Goal: Task Accomplishment & Management: Use online tool/utility

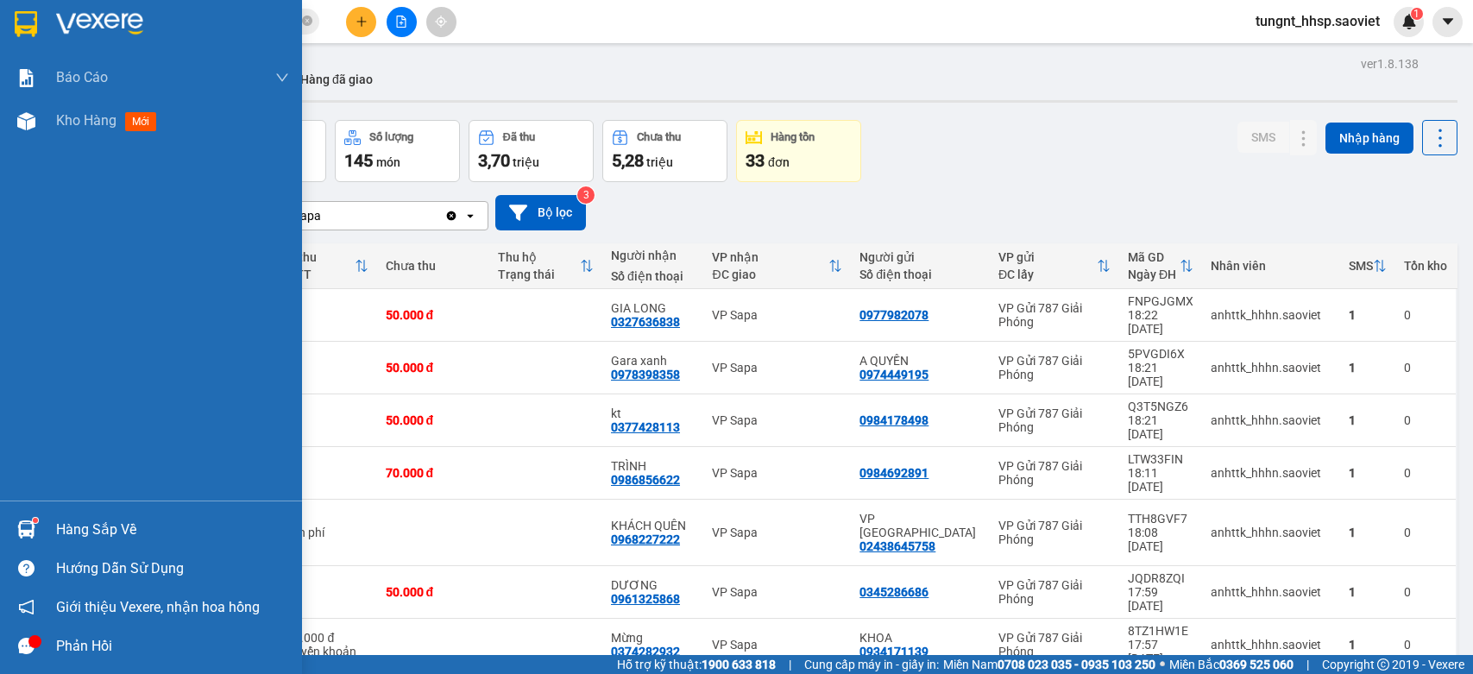
click at [59, 523] on div "Hàng sắp về" at bounding box center [172, 530] width 233 height 26
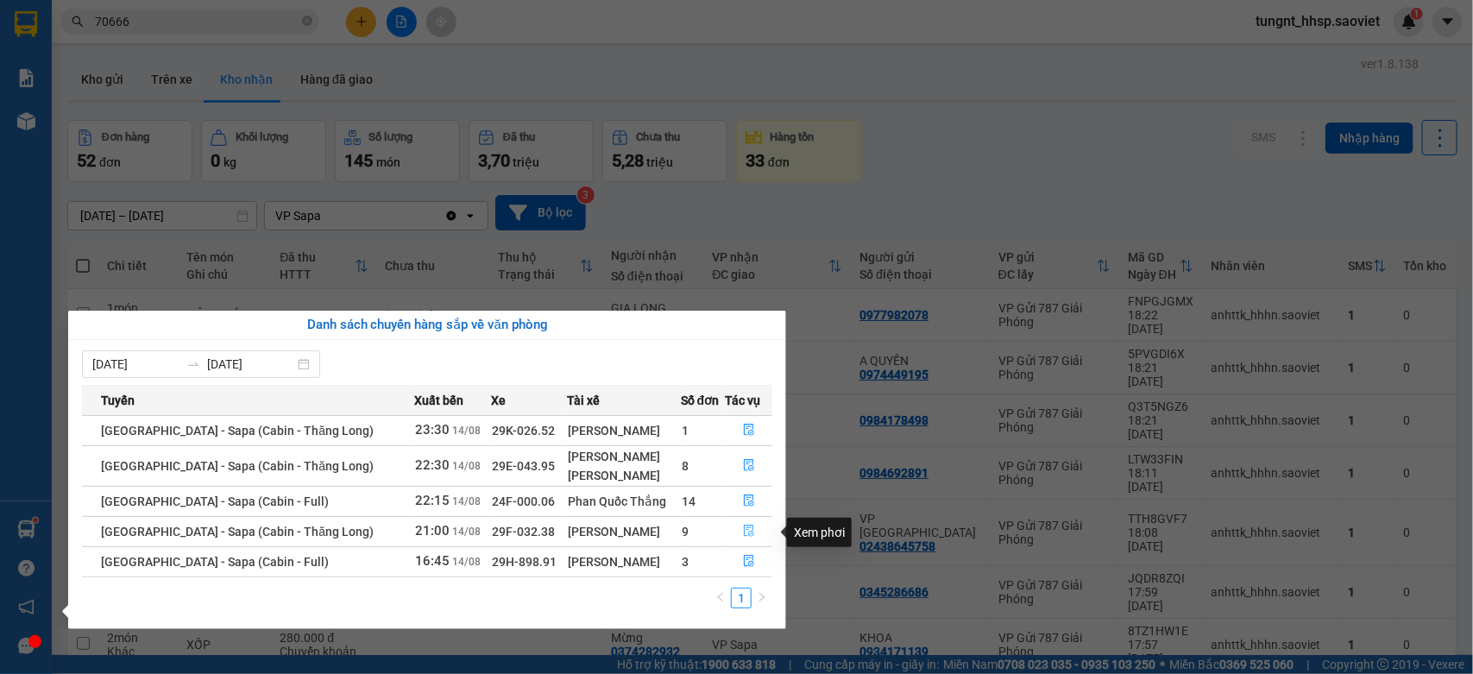
click at [746, 533] on icon "file-done" at bounding box center [749, 531] width 10 height 12
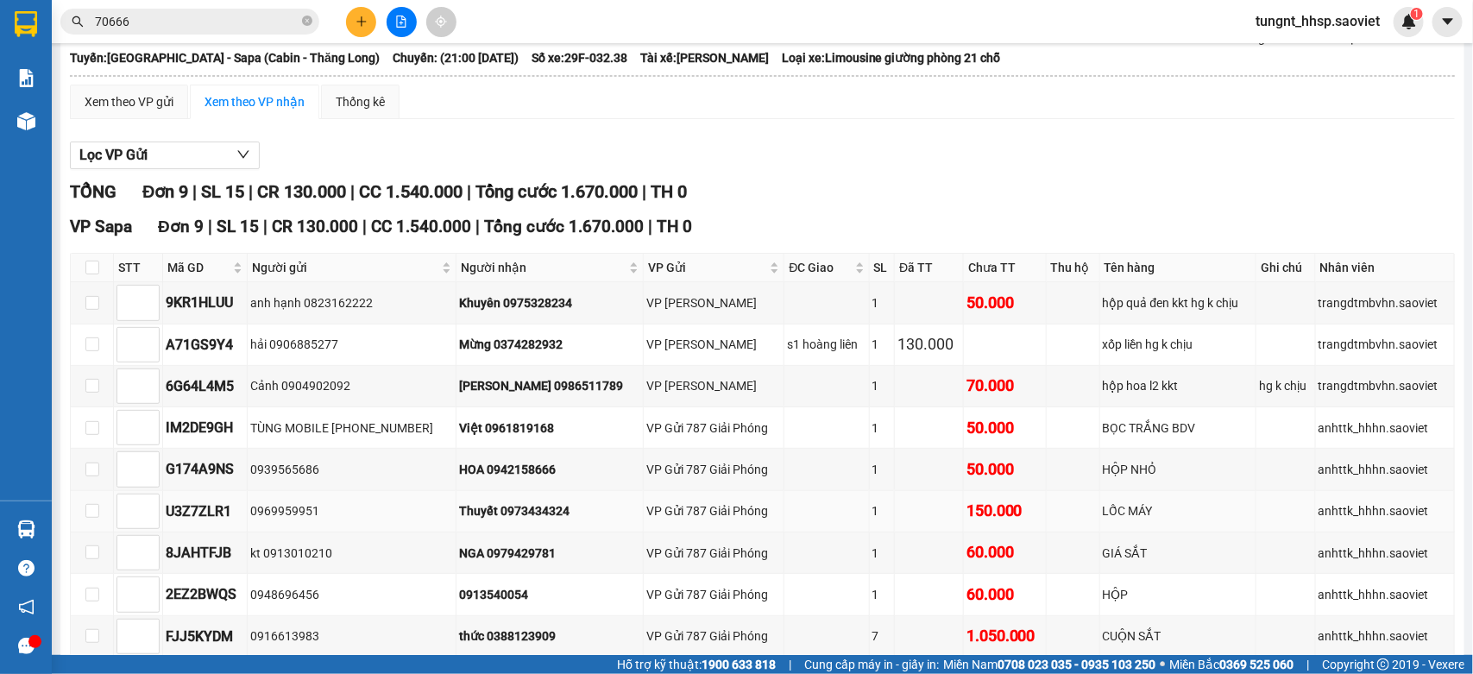
scroll to position [205, 0]
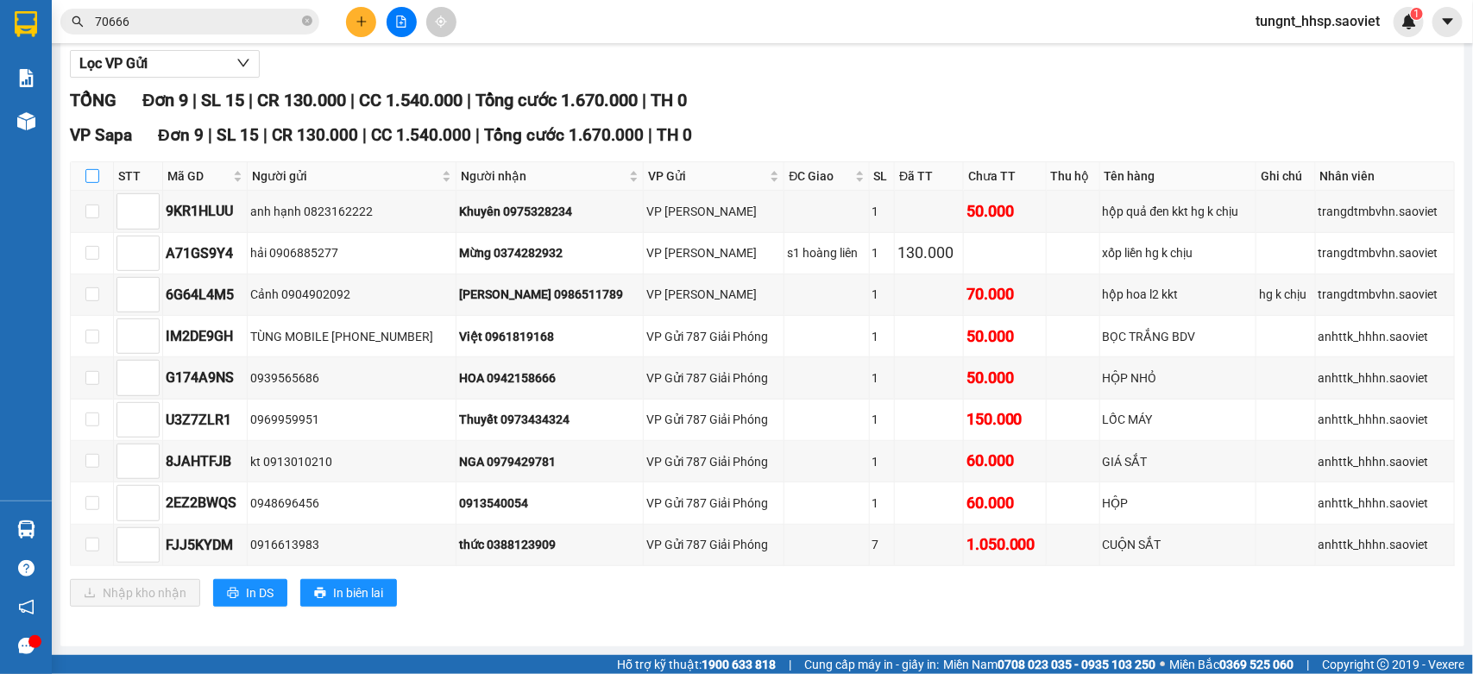
click at [89, 169] on input "checkbox" at bounding box center [92, 176] width 14 height 14
checkbox input "true"
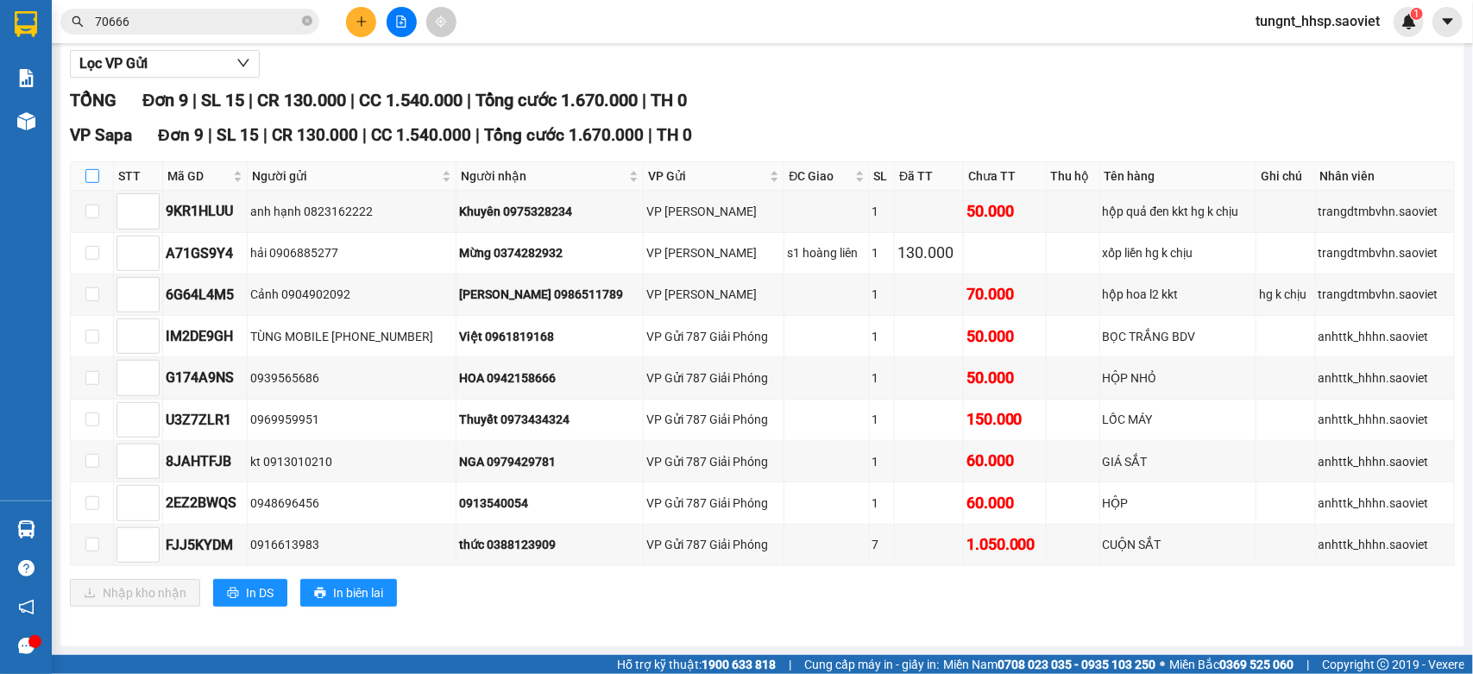
checkbox input "true"
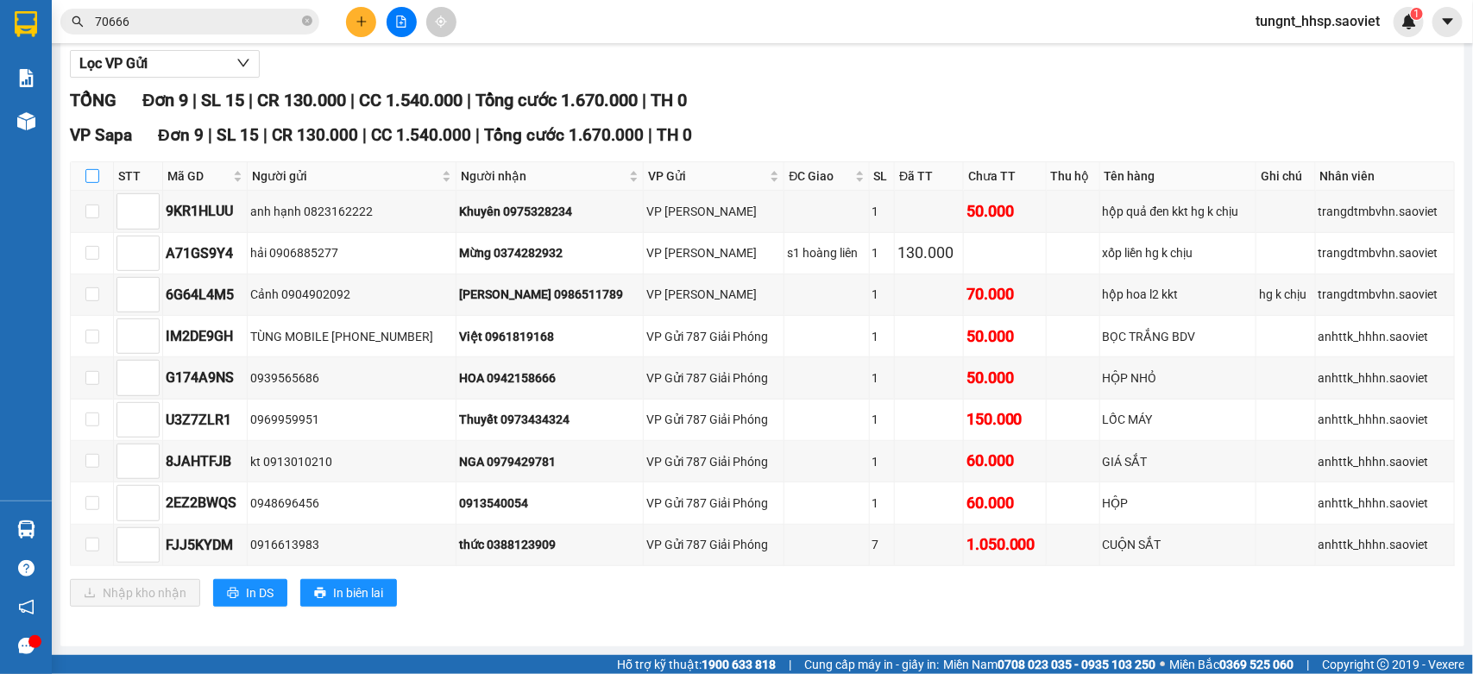
checkbox input "true"
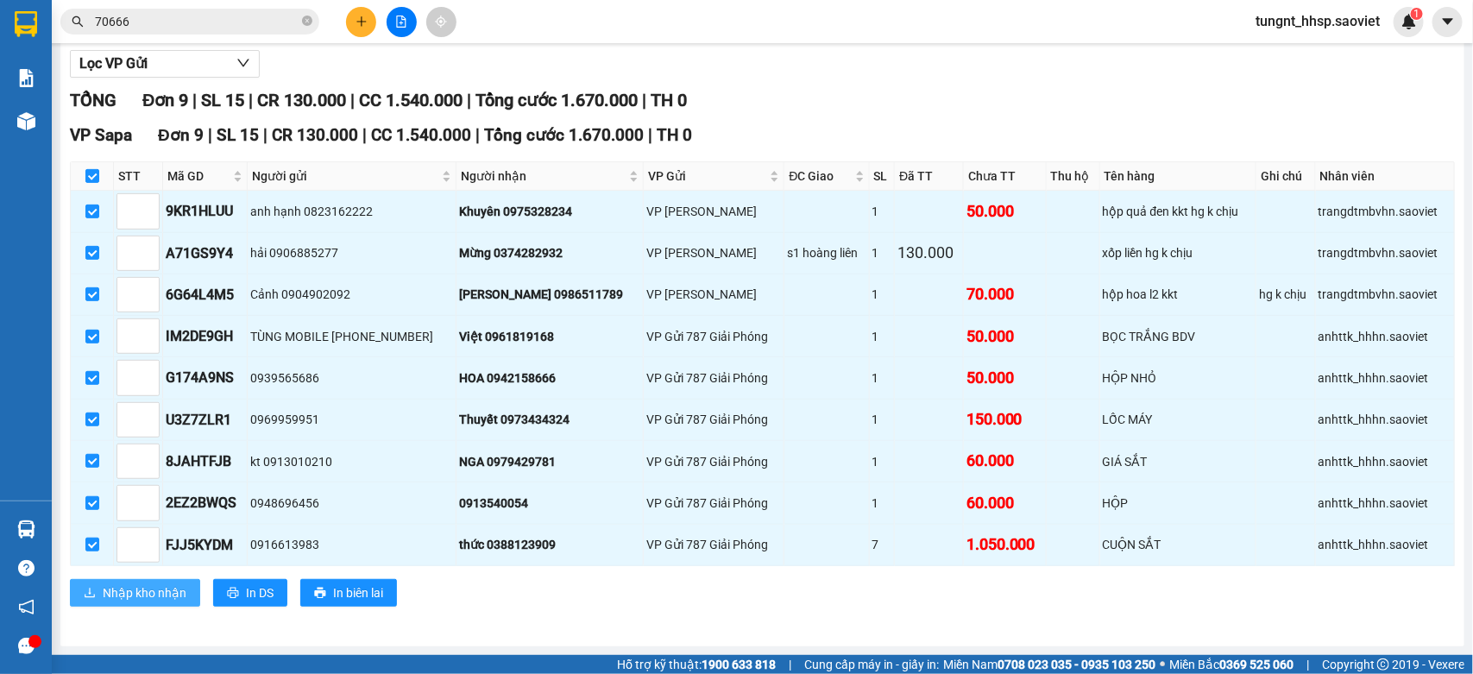
click at [170, 585] on span "Nhập kho nhận" at bounding box center [145, 592] width 84 height 19
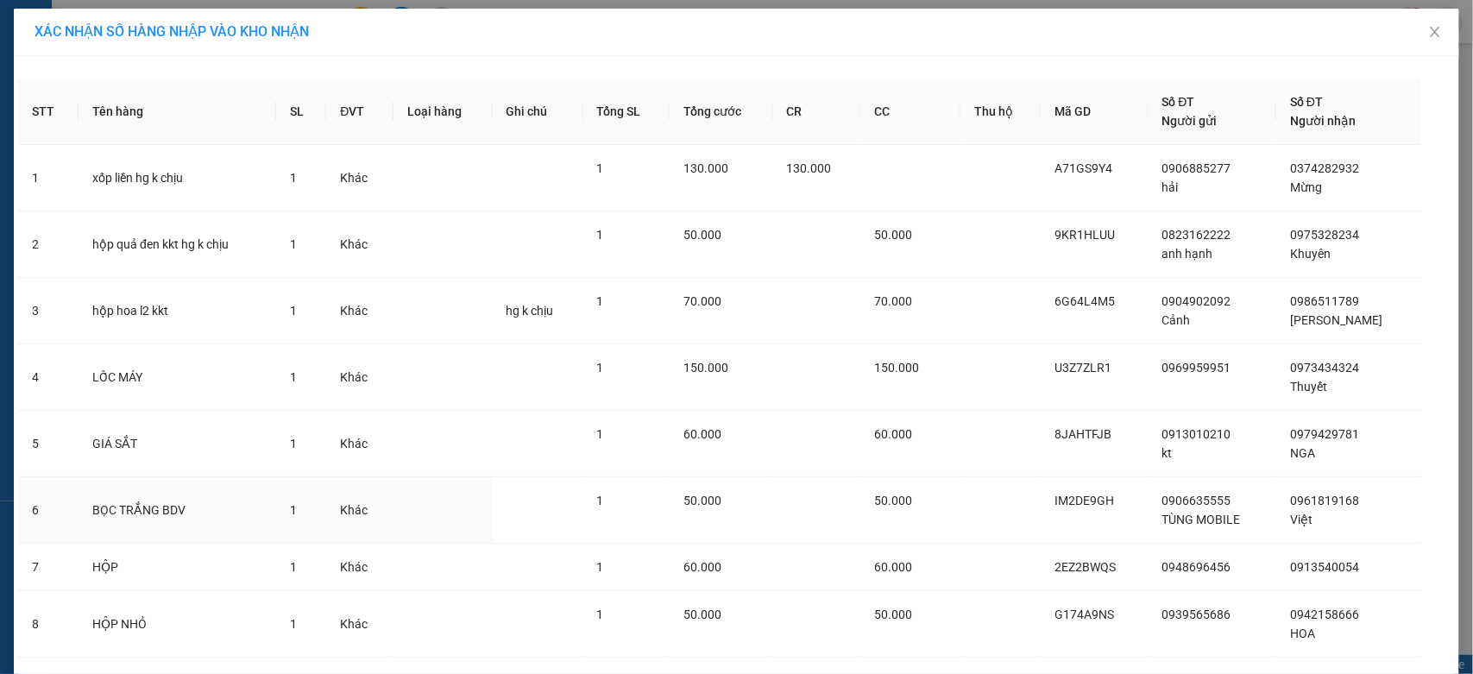
scroll to position [178, 0]
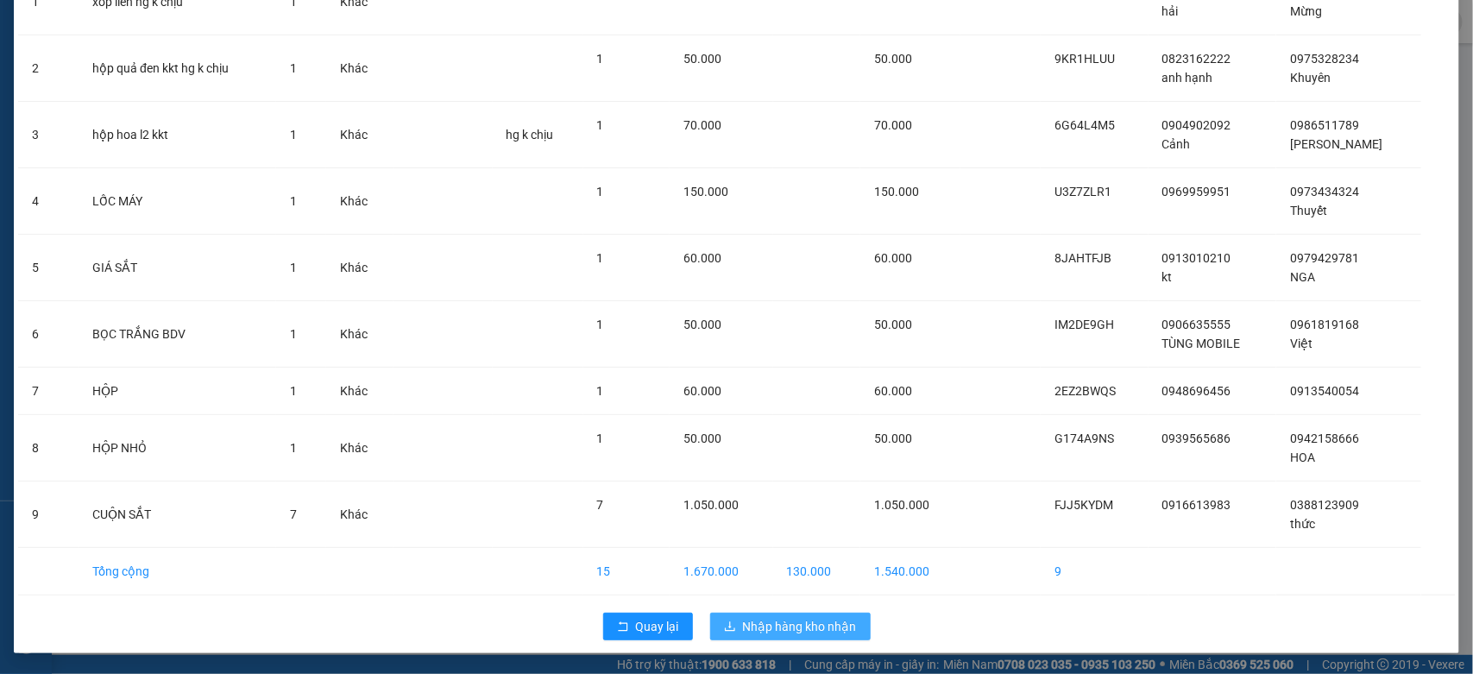
click at [790, 624] on span "Nhập hàng kho nhận" at bounding box center [800, 626] width 114 height 19
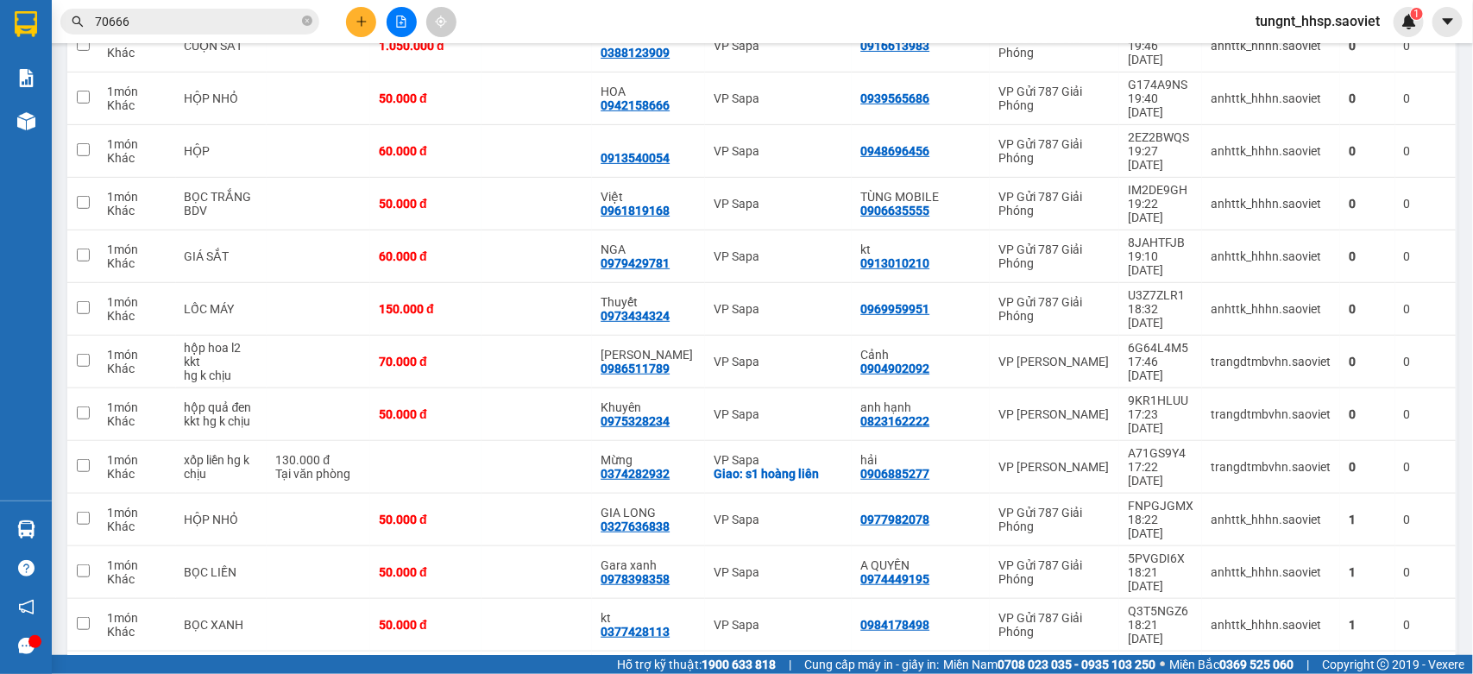
scroll to position [324, 0]
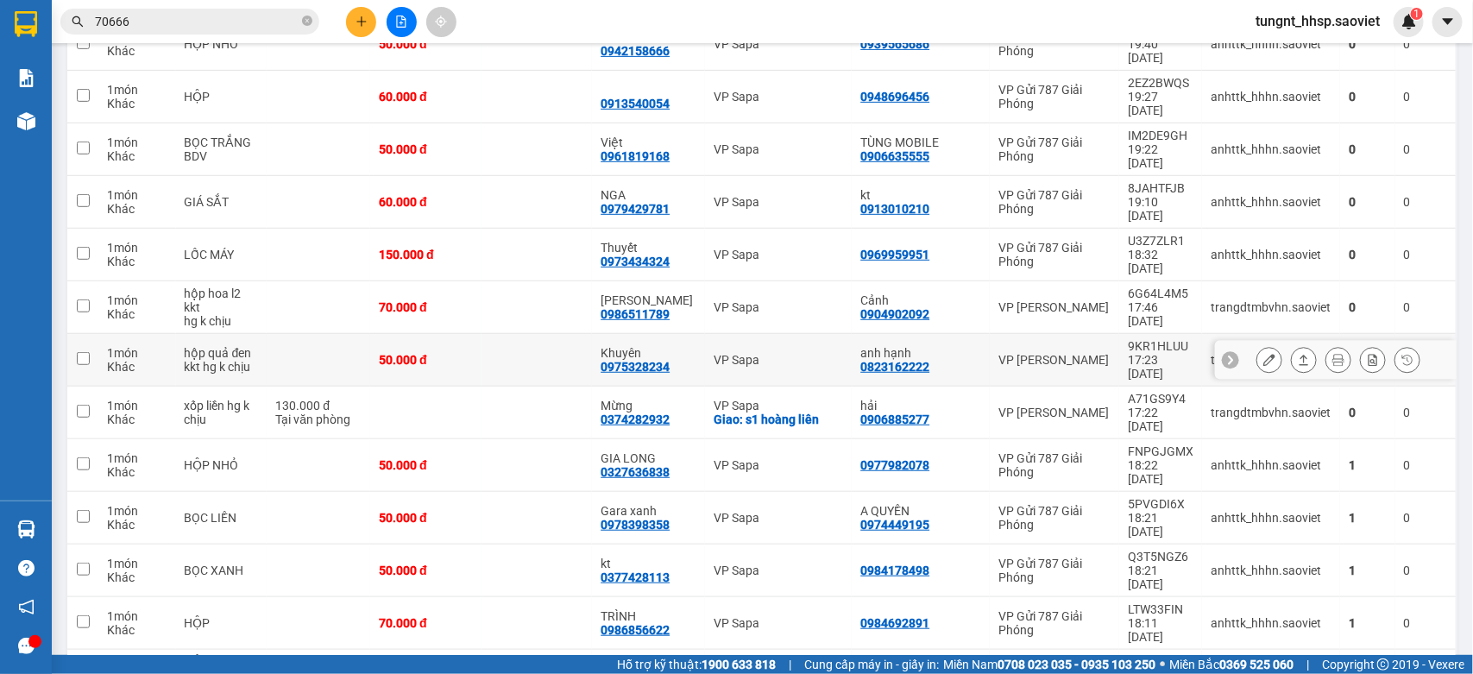
drag, startPoint x: 385, startPoint y: 257, endPoint x: 350, endPoint y: 237, distance: 39.8
click at [370, 334] on td at bounding box center [319, 360] width 104 height 53
checkbox input "true"
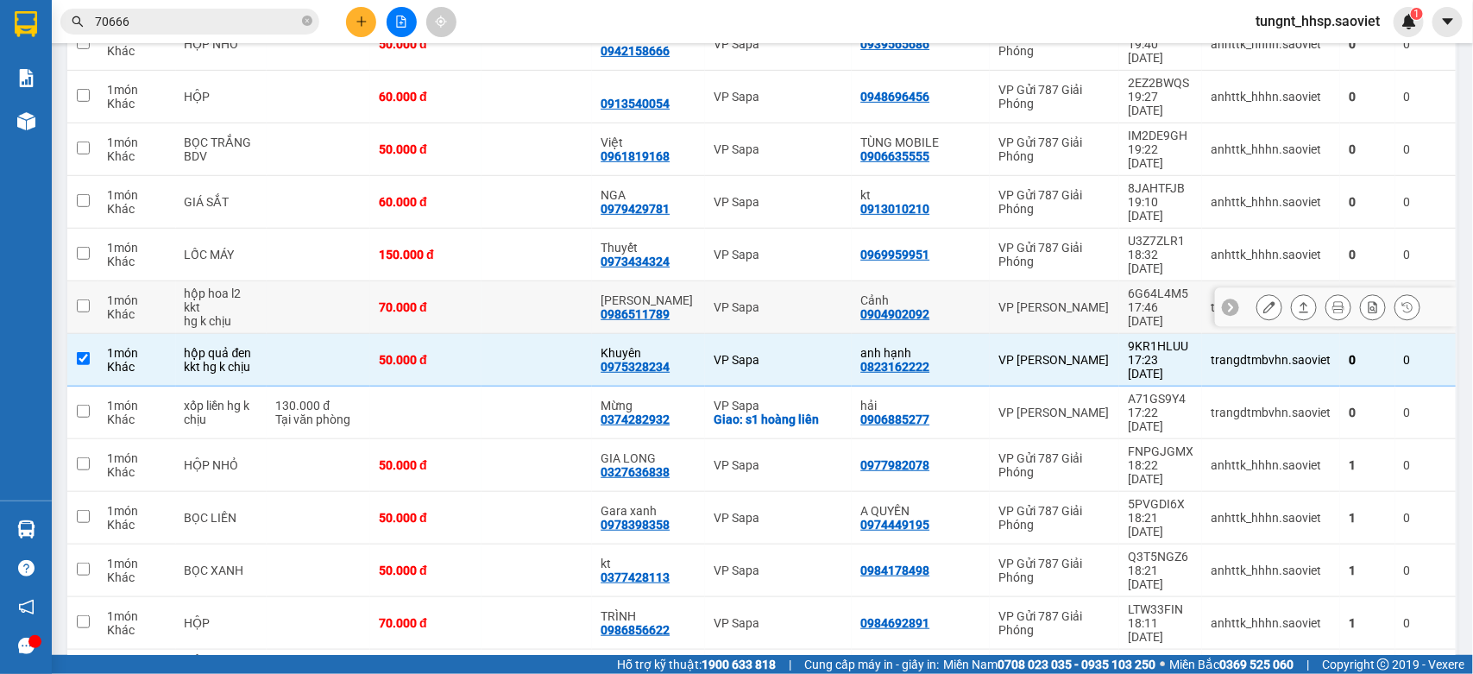
drag, startPoint x: 338, startPoint y: 227, endPoint x: 289, endPoint y: 199, distance: 56.4
click at [330, 281] on td at bounding box center [319, 307] width 104 height 53
checkbox input "true"
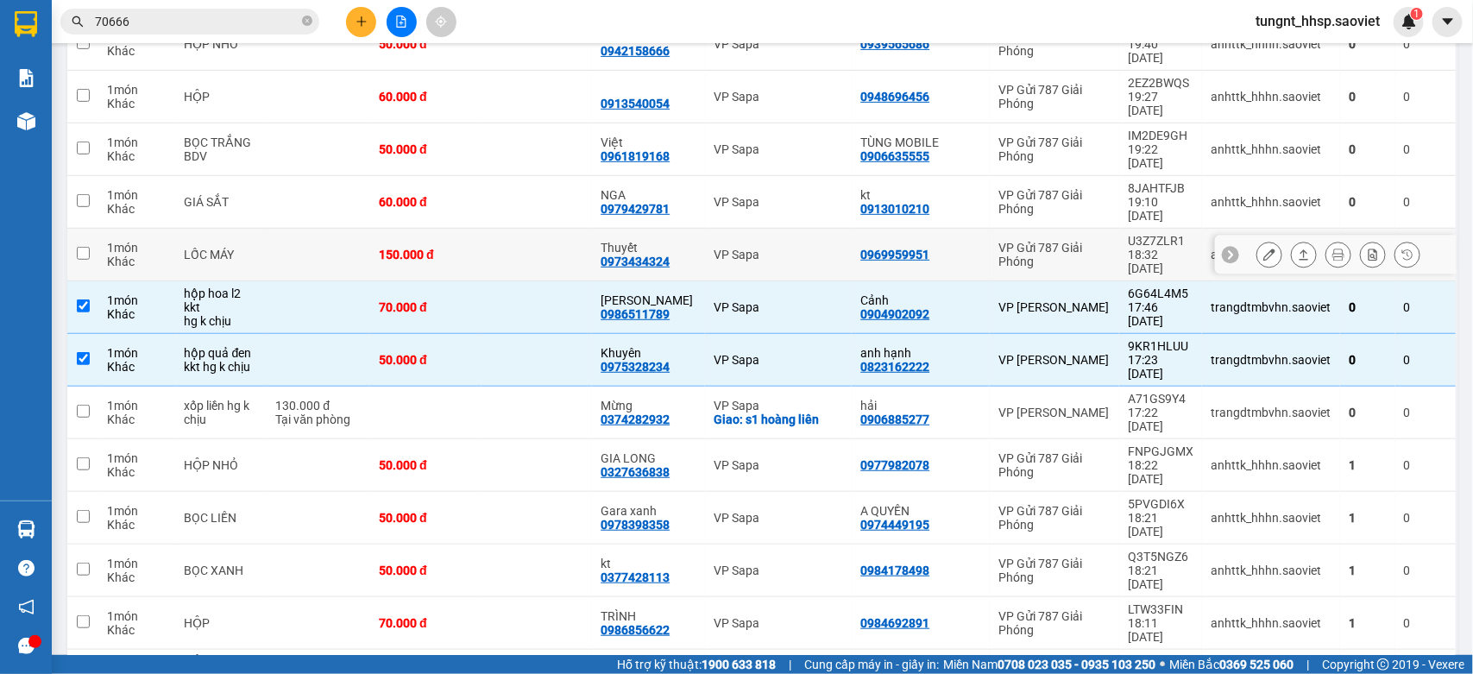
drag, startPoint x: 255, startPoint y: 186, endPoint x: 227, endPoint y: 160, distance: 39.1
click at [252, 248] on div "LỐC MÁY" at bounding box center [222, 255] width 74 height 14
checkbox input "true"
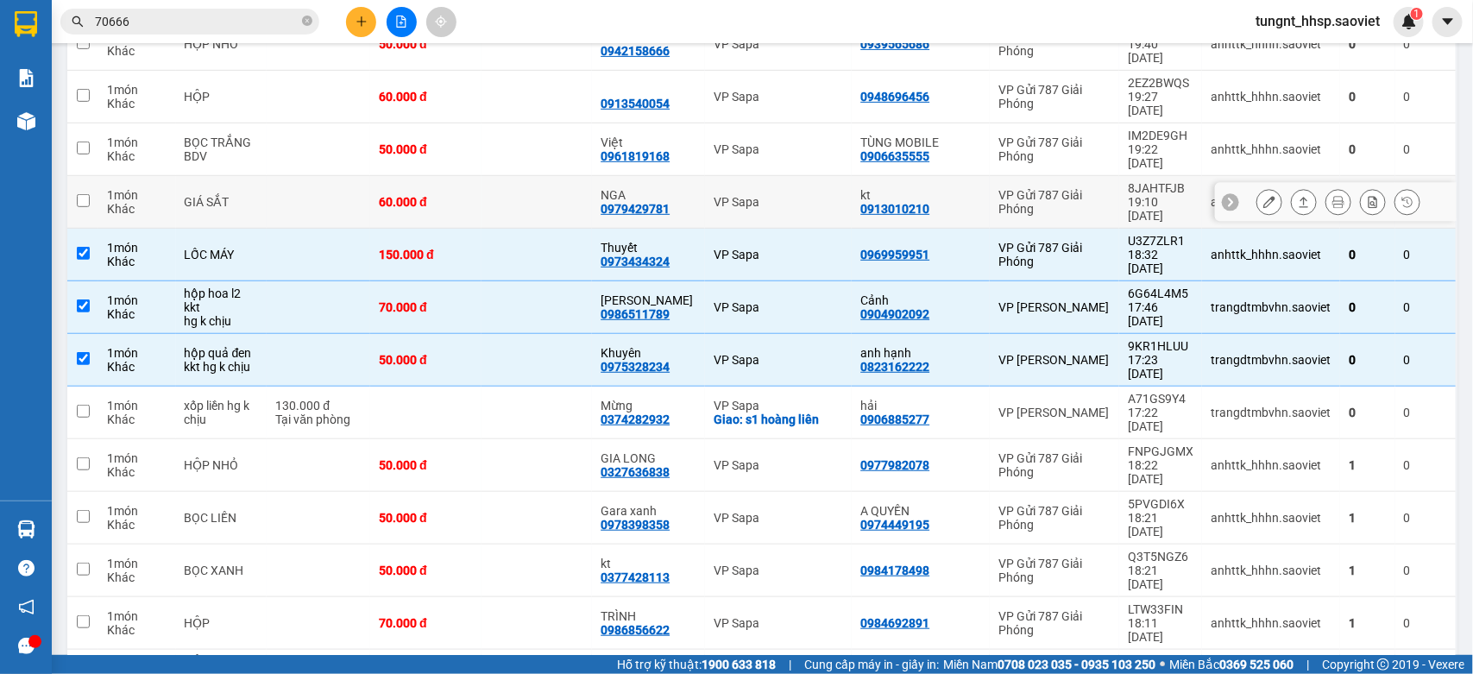
drag, startPoint x: 210, startPoint y: 139, endPoint x: 205, endPoint y: 112, distance: 27.2
click at [209, 195] on div "GIÁ SẮT" at bounding box center [222, 202] width 74 height 14
checkbox input "true"
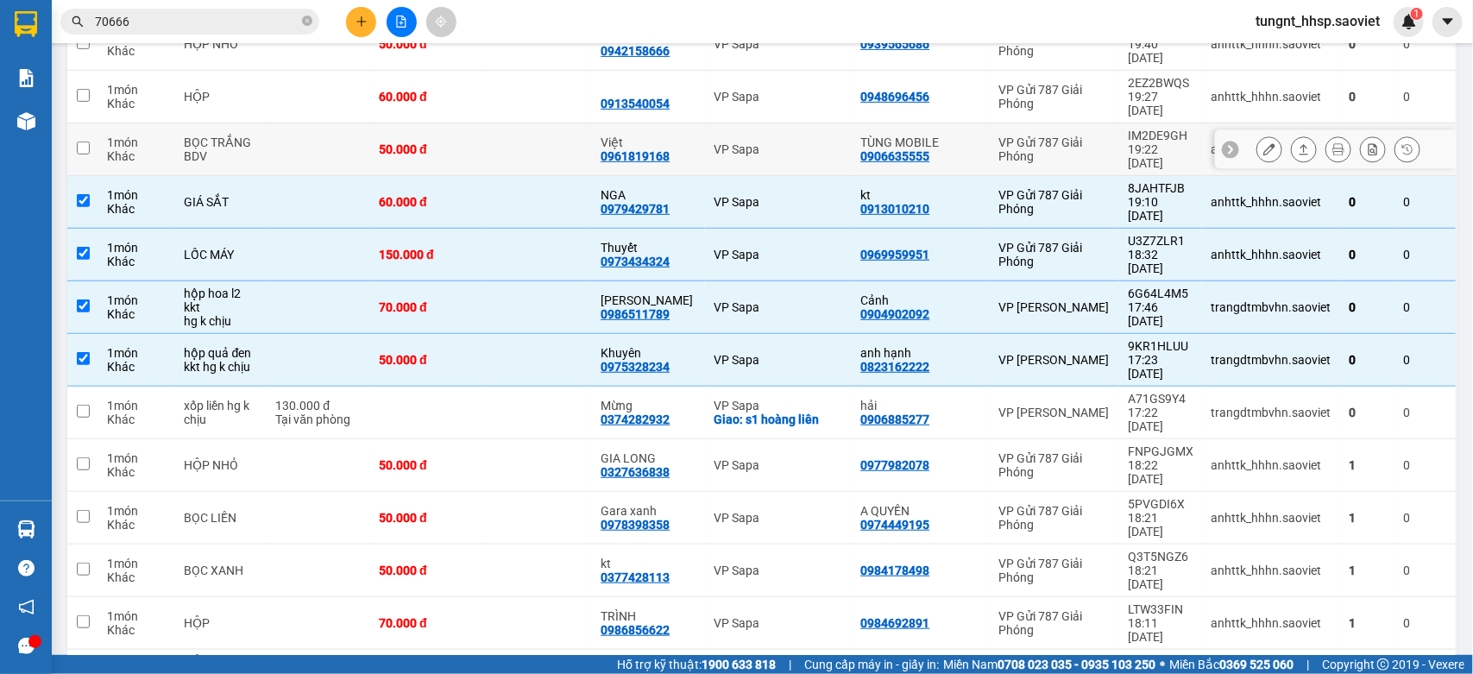
click at [203, 135] on div "BỌC TRẮNG BDV" at bounding box center [222, 149] width 74 height 28
checkbox input "true"
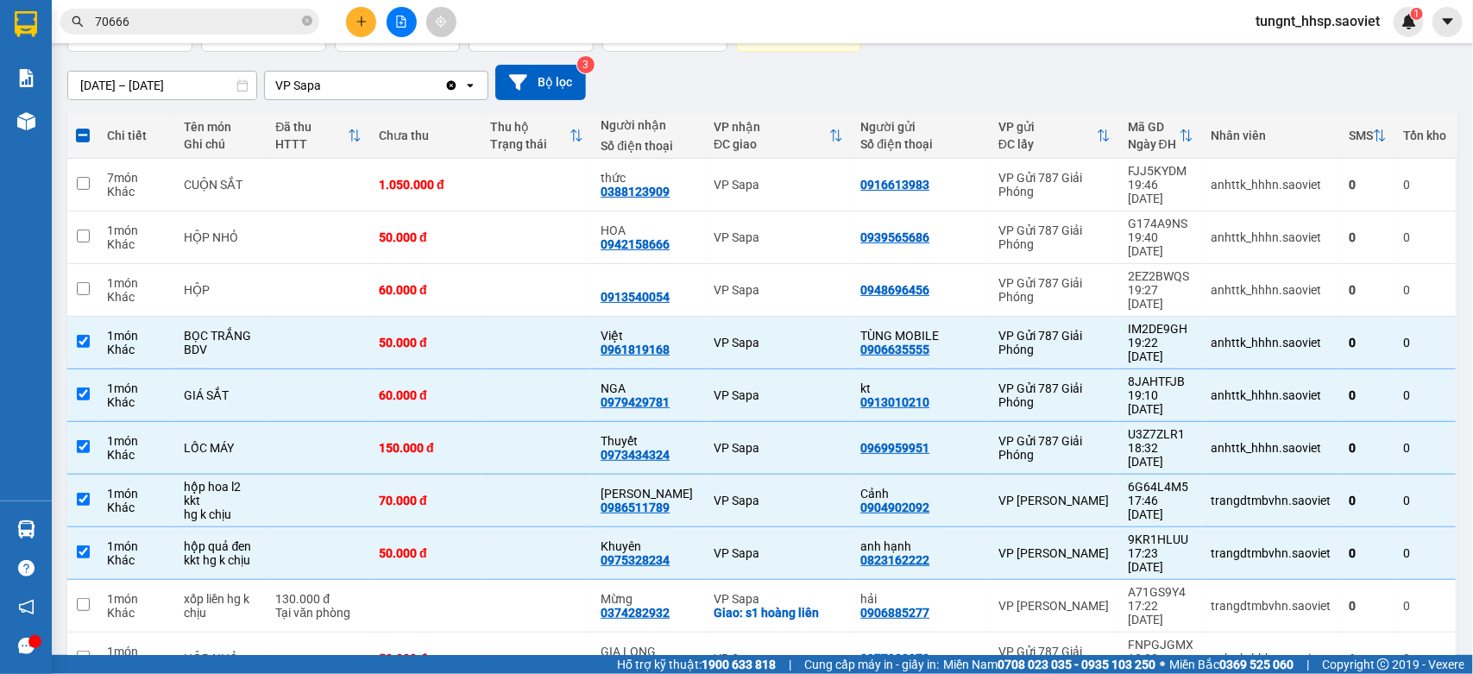
scroll to position [108, 0]
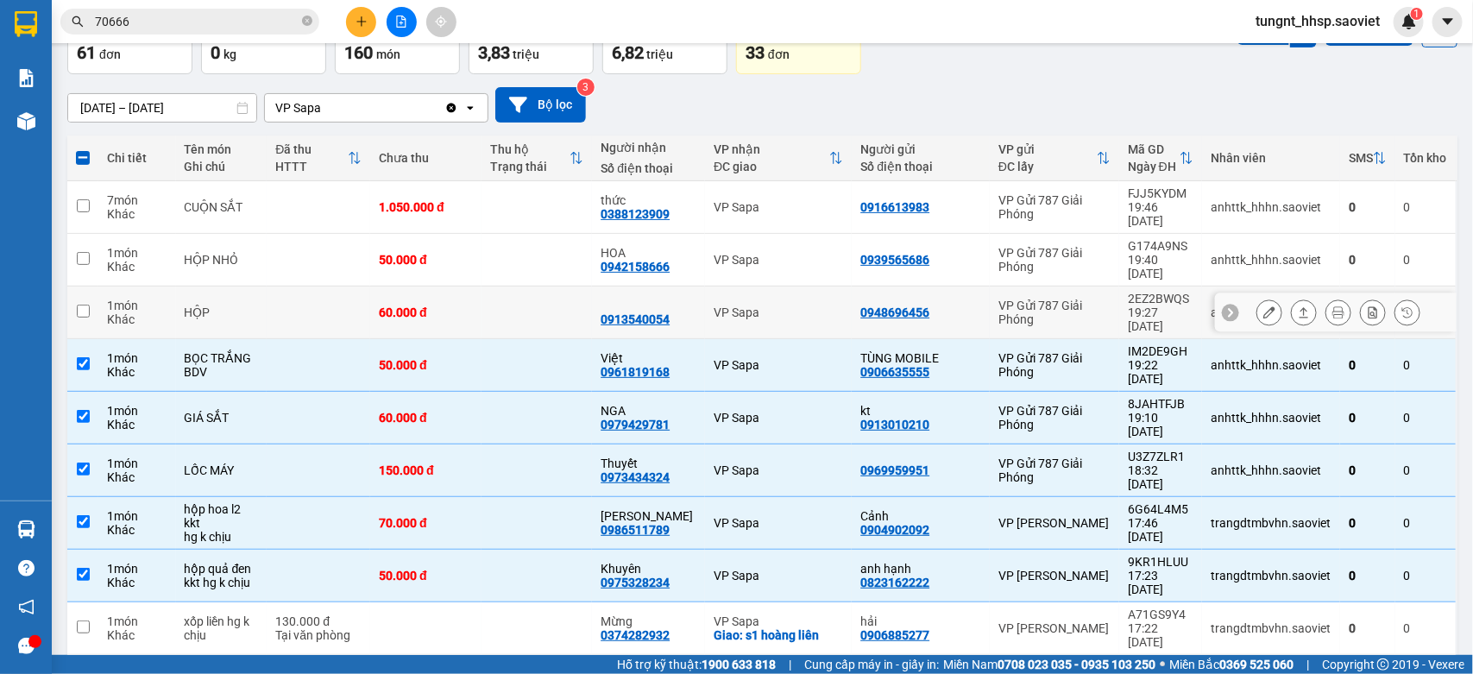
drag, startPoint x: 247, startPoint y: 285, endPoint x: 237, endPoint y: 259, distance: 27.6
click at [244, 305] on div "HỘP" at bounding box center [222, 312] width 74 height 14
checkbox input "true"
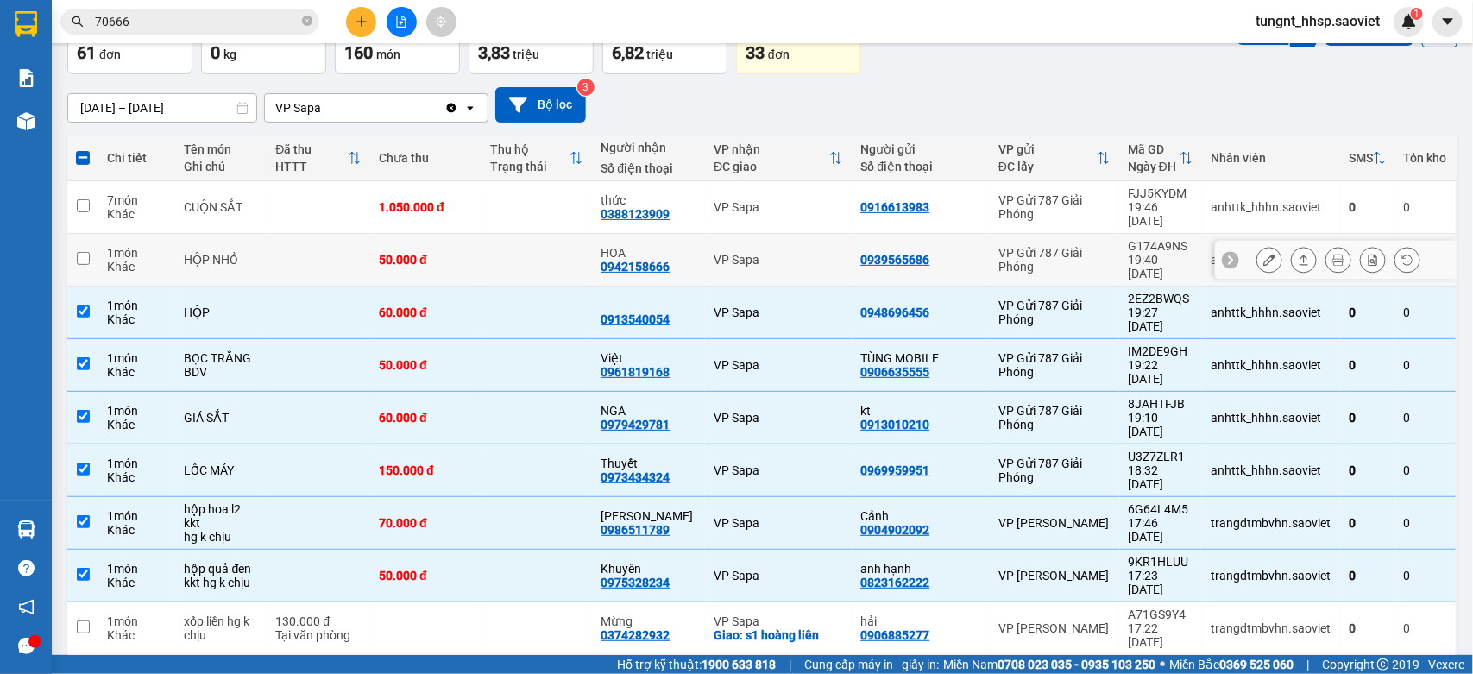
drag, startPoint x: 236, startPoint y: 244, endPoint x: 229, endPoint y: 214, distance: 31.0
click at [236, 253] on div "HỘP NHỎ" at bounding box center [222, 260] width 74 height 14
checkbox input "true"
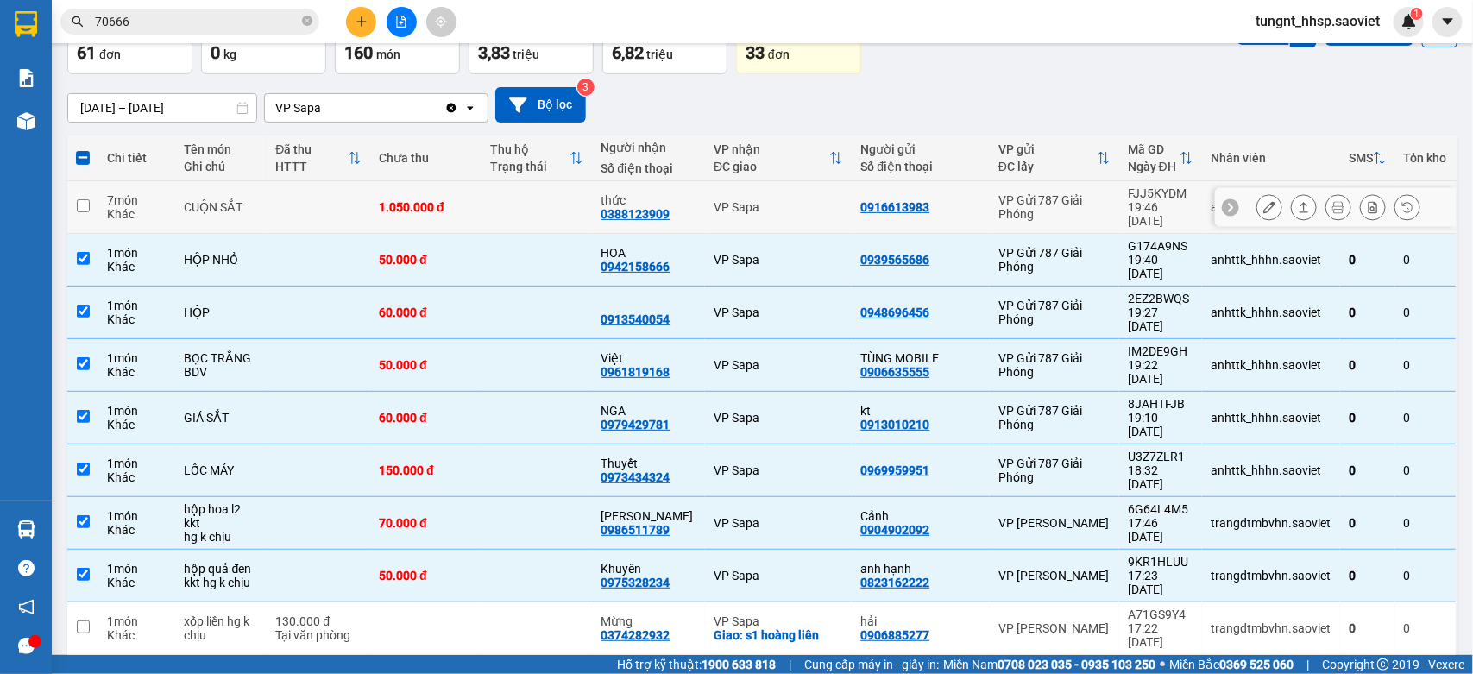
click at [211, 191] on td "CUỘN SẮT" at bounding box center [221, 207] width 91 height 53
checkbox input "true"
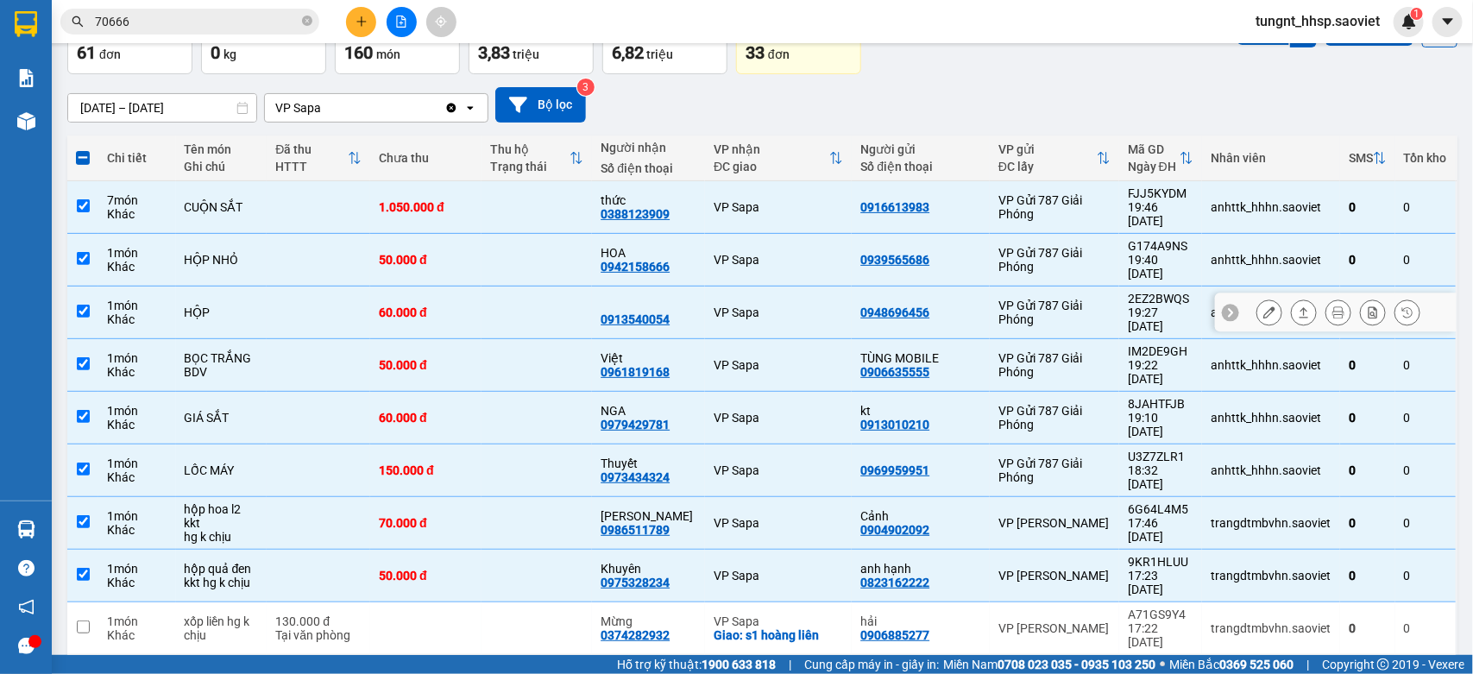
scroll to position [0, 0]
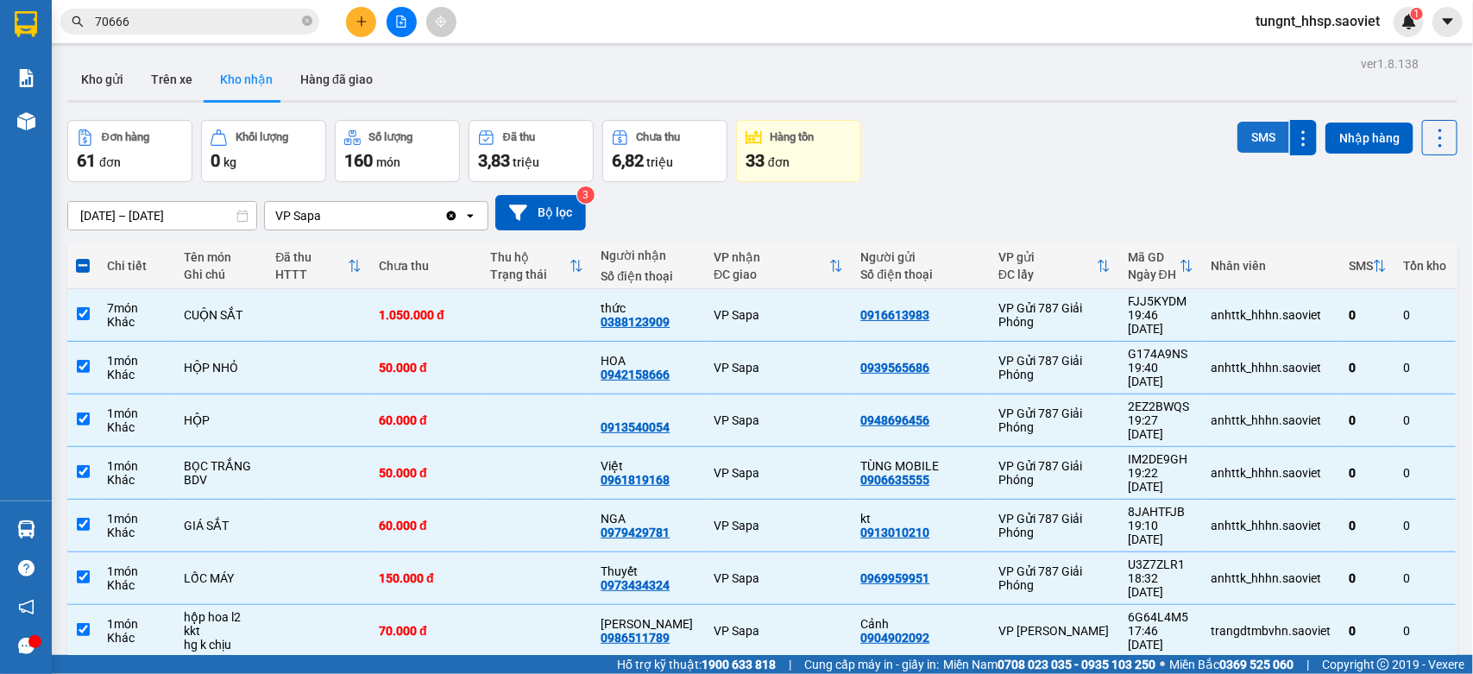
click at [1241, 144] on button "SMS" at bounding box center [1263, 137] width 52 height 31
click at [1428, 145] on icon at bounding box center [1440, 138] width 24 height 24
click at [1403, 211] on span "Làm mới" at bounding box center [1396, 214] width 47 height 17
click at [1428, 140] on icon at bounding box center [1440, 138] width 24 height 24
click at [1420, 217] on div "Làm mới" at bounding box center [1389, 214] width 102 height 17
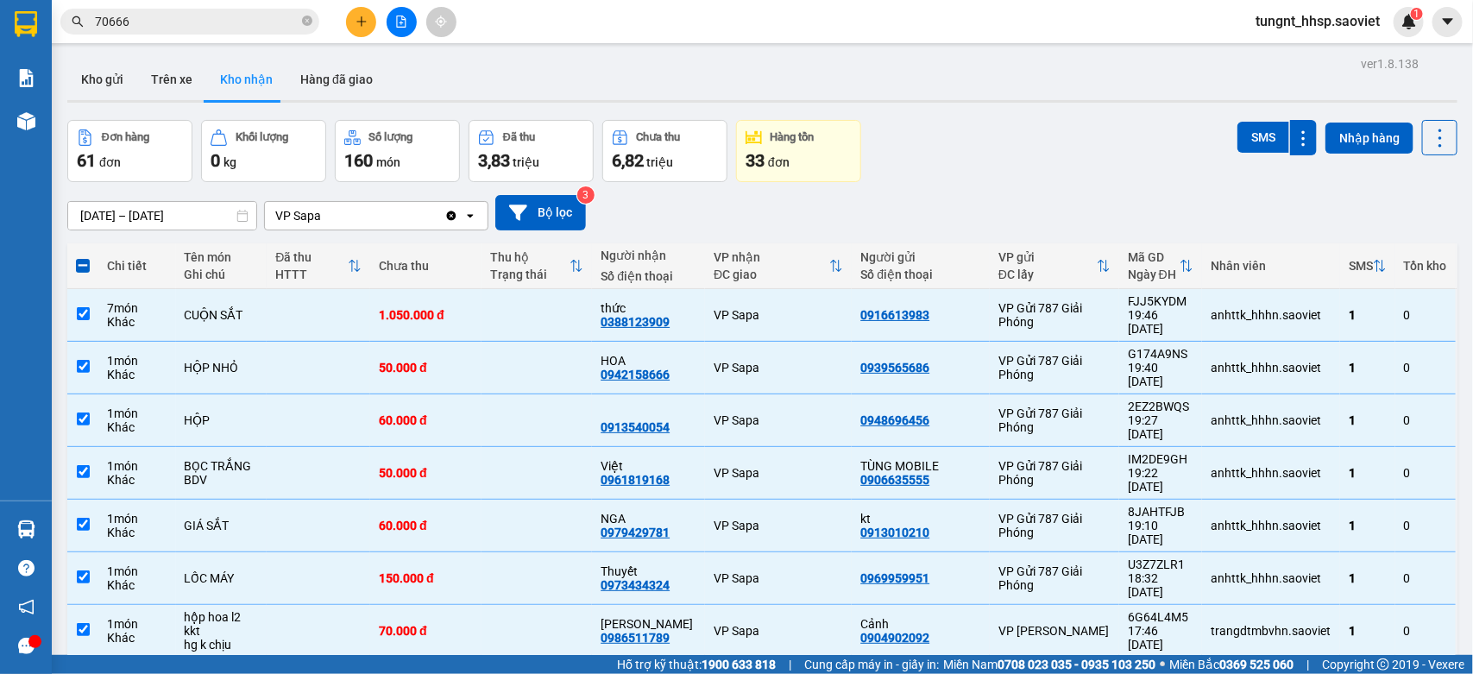
click at [79, 259] on span at bounding box center [83, 266] width 14 height 14
click at [83, 257] on input "checkbox" at bounding box center [83, 257] width 0 height 0
checkbox input "true"
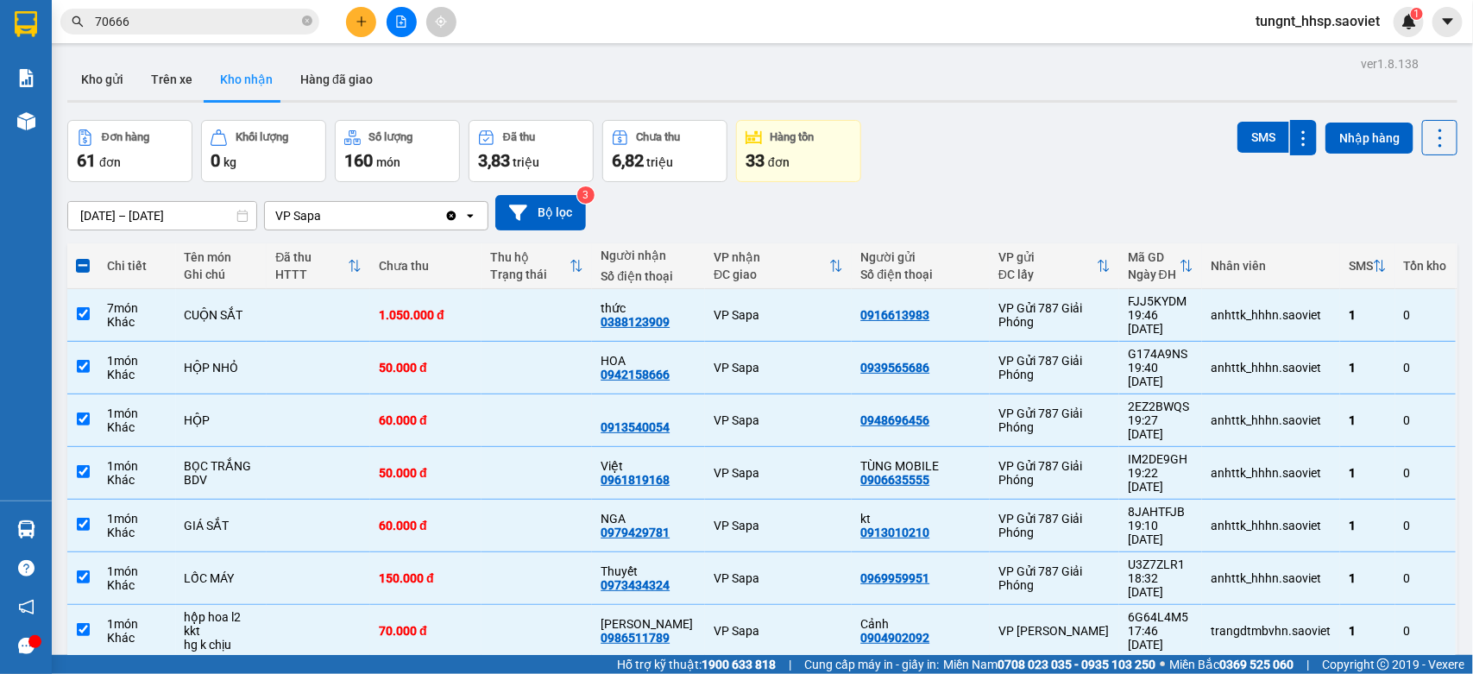
checkbox input "true"
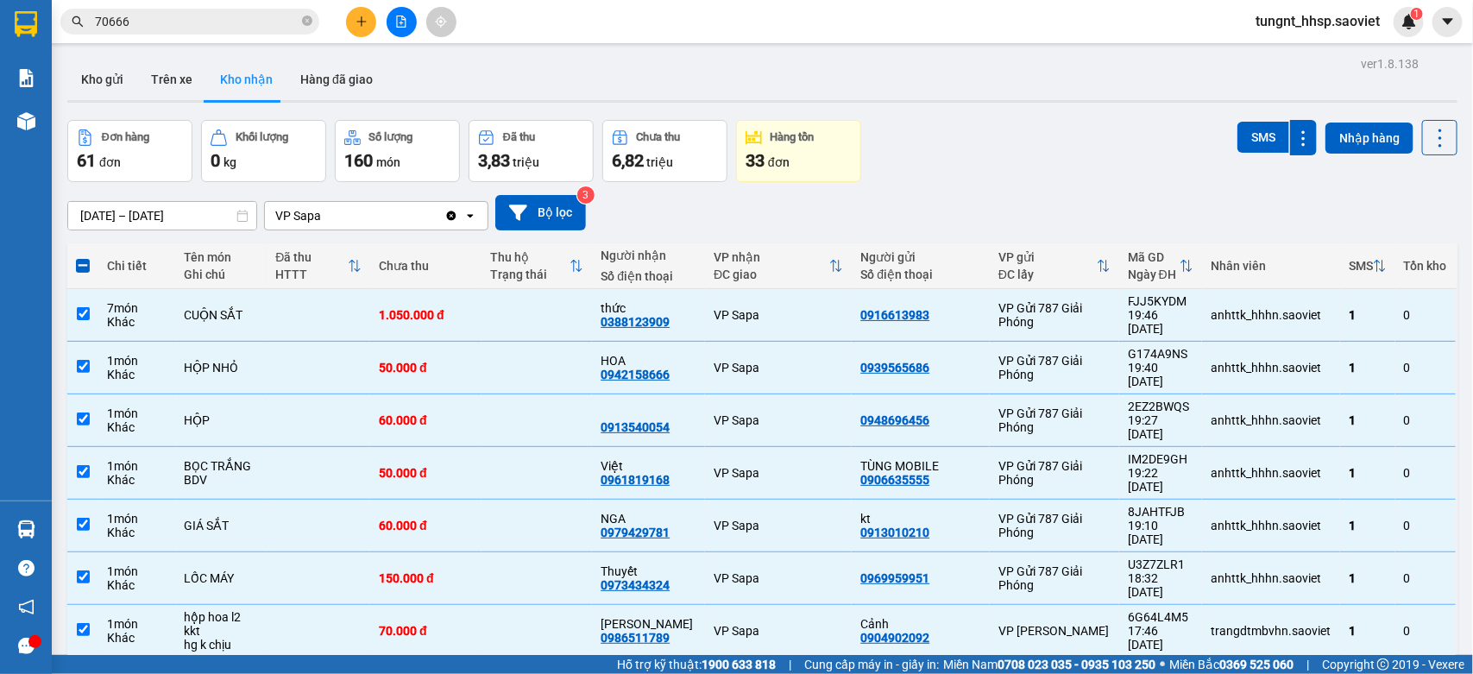
checkbox input "true"
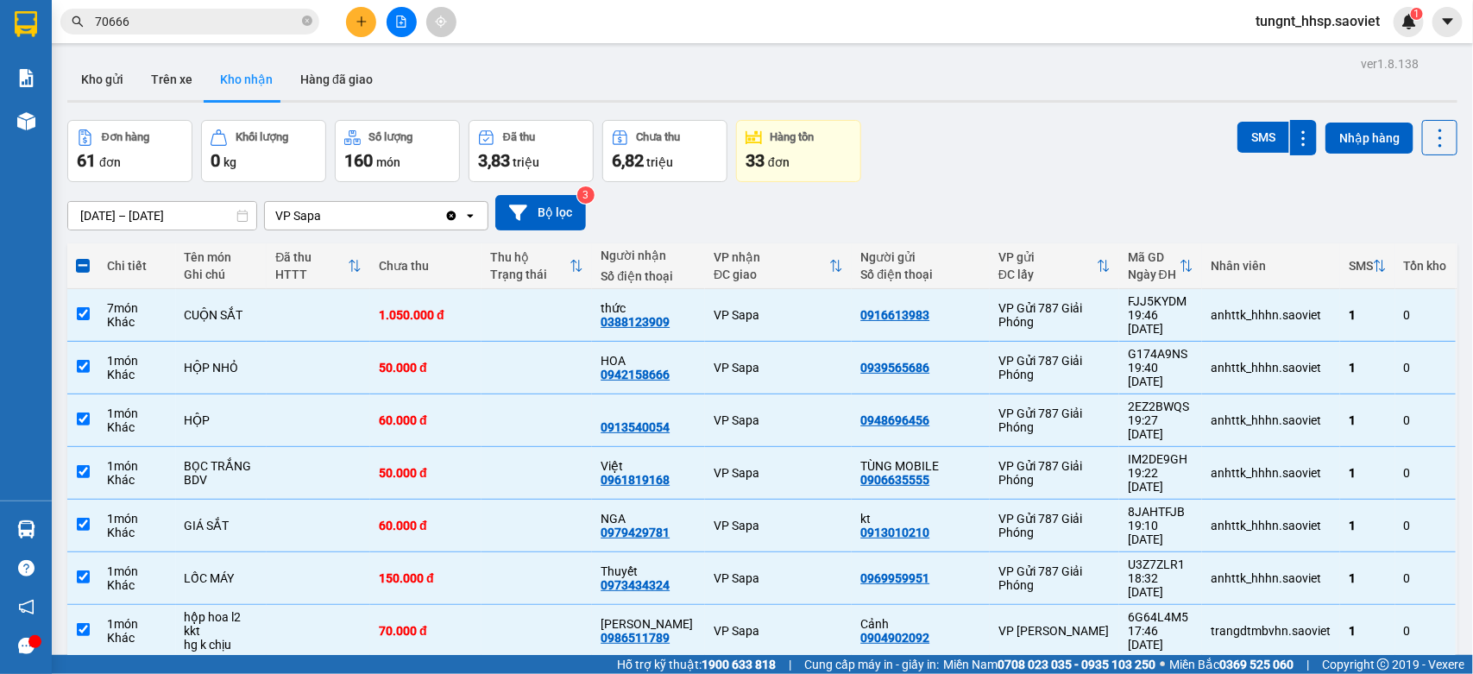
checkbox input "true"
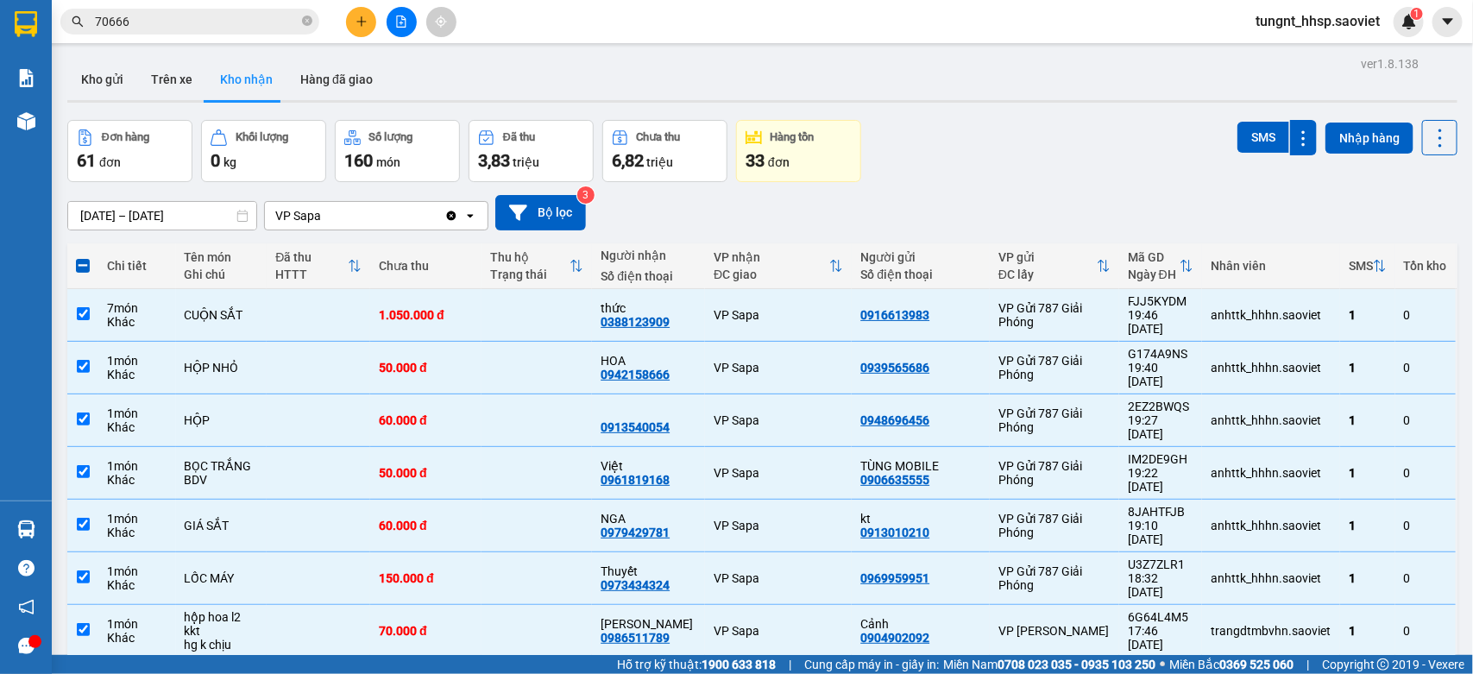
checkbox input "true"
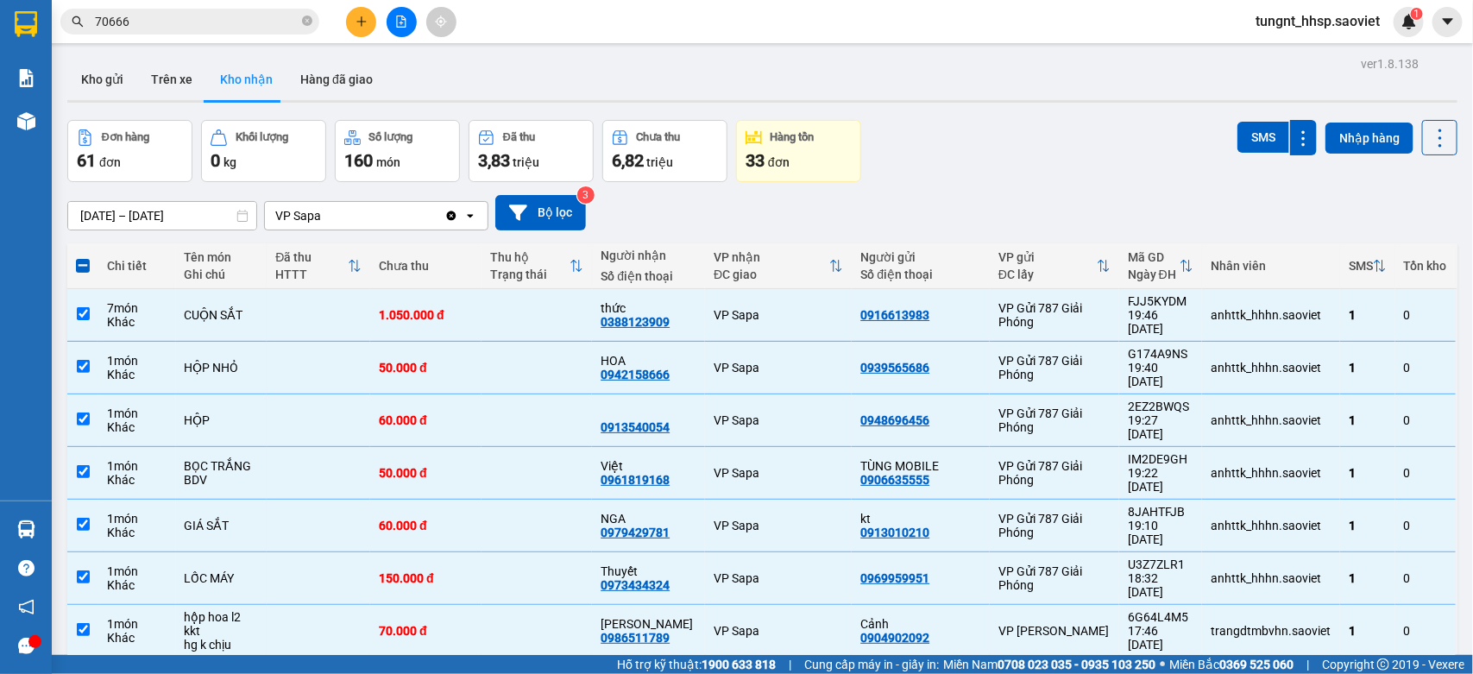
checkbox input "true"
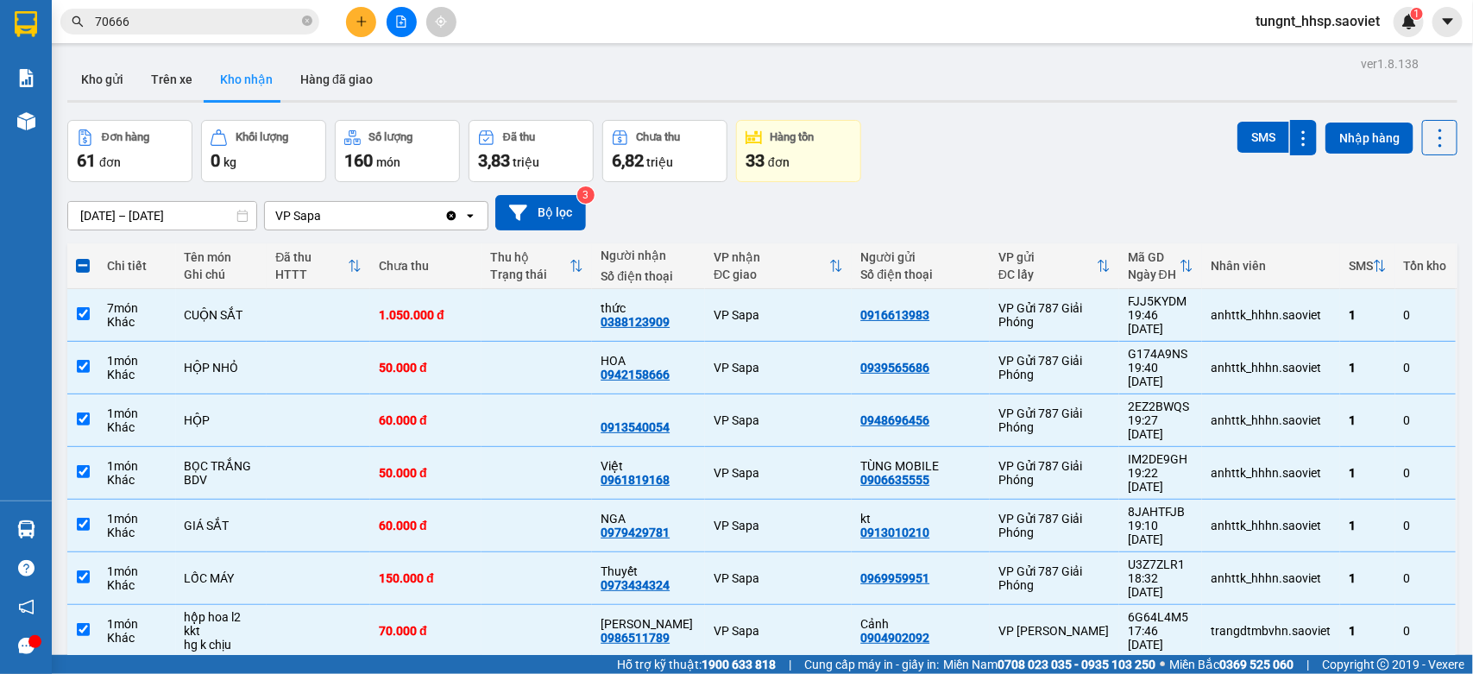
checkbox input "true"
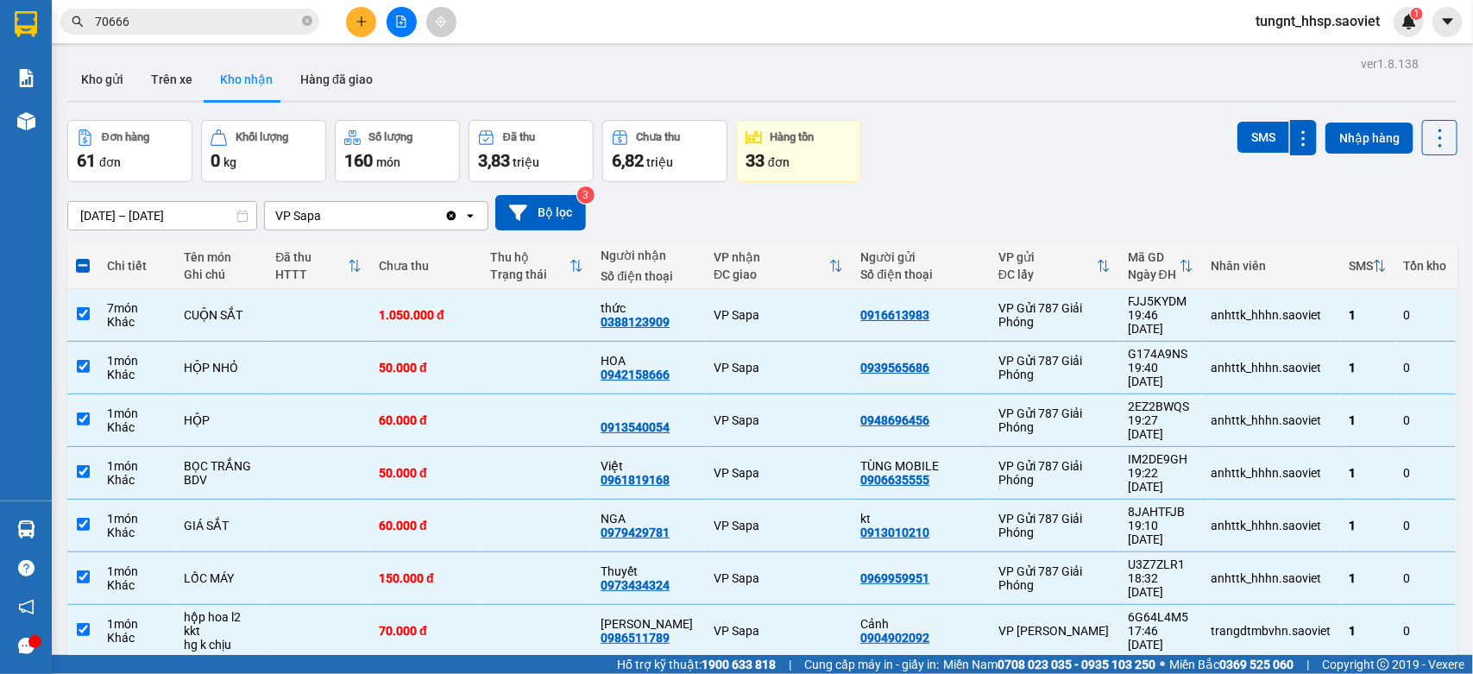
checkbox input "true"
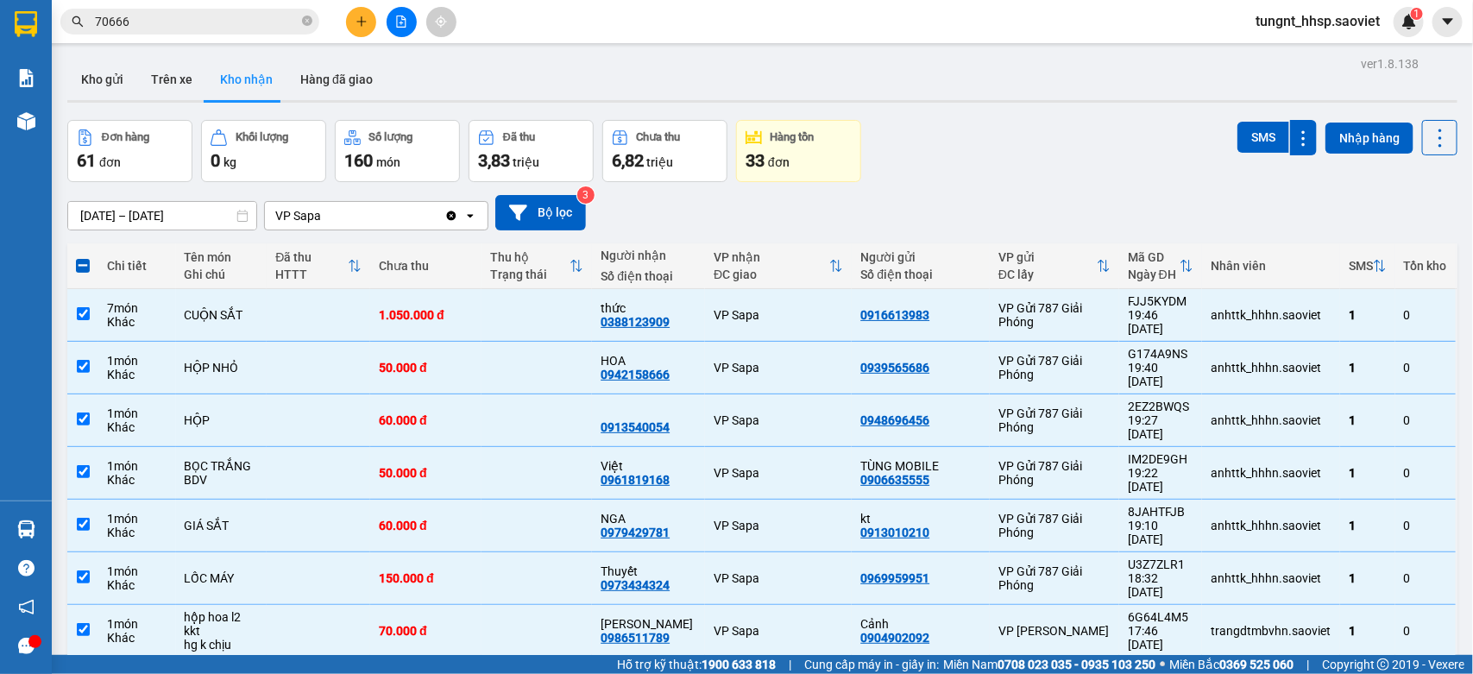
checkbox input "true"
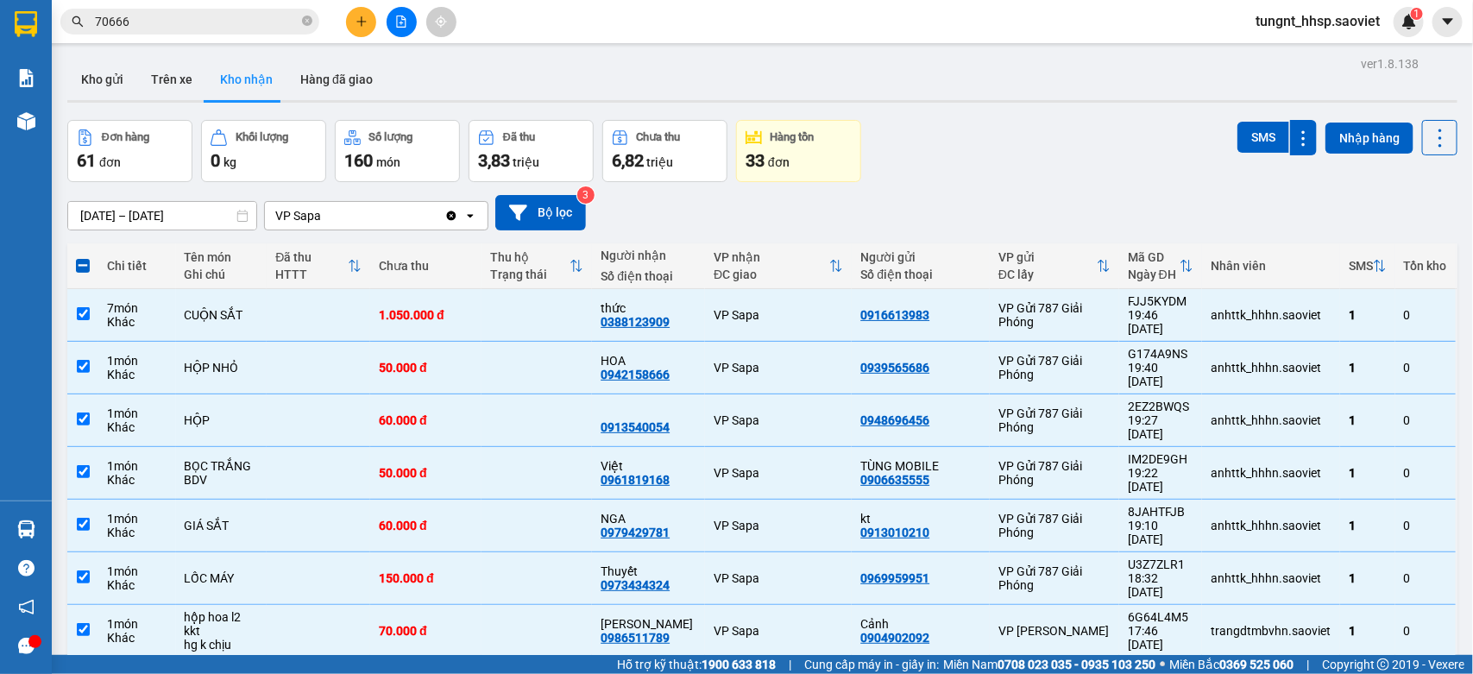
checkbox input "true"
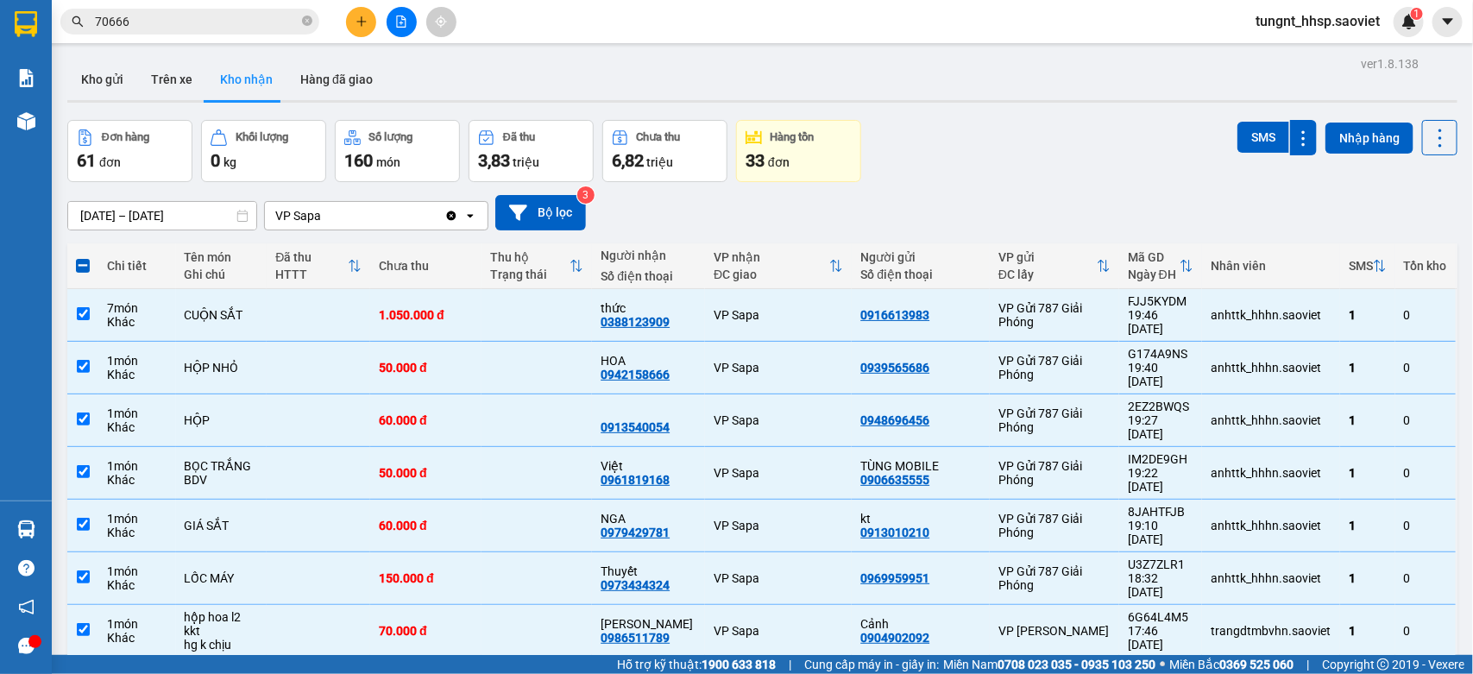
checkbox input "true"
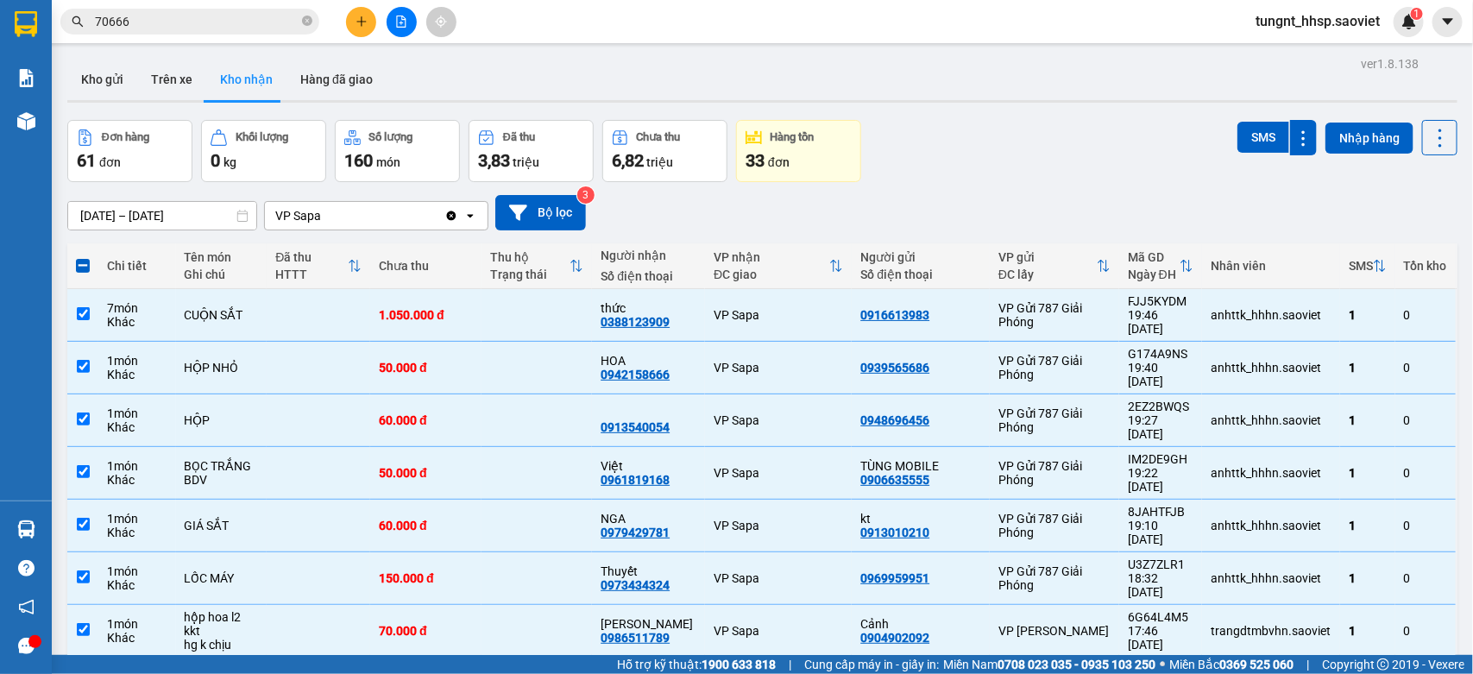
click at [79, 266] on span at bounding box center [83, 266] width 14 height 14
click at [83, 257] on input "checkbox" at bounding box center [83, 257] width 0 height 0
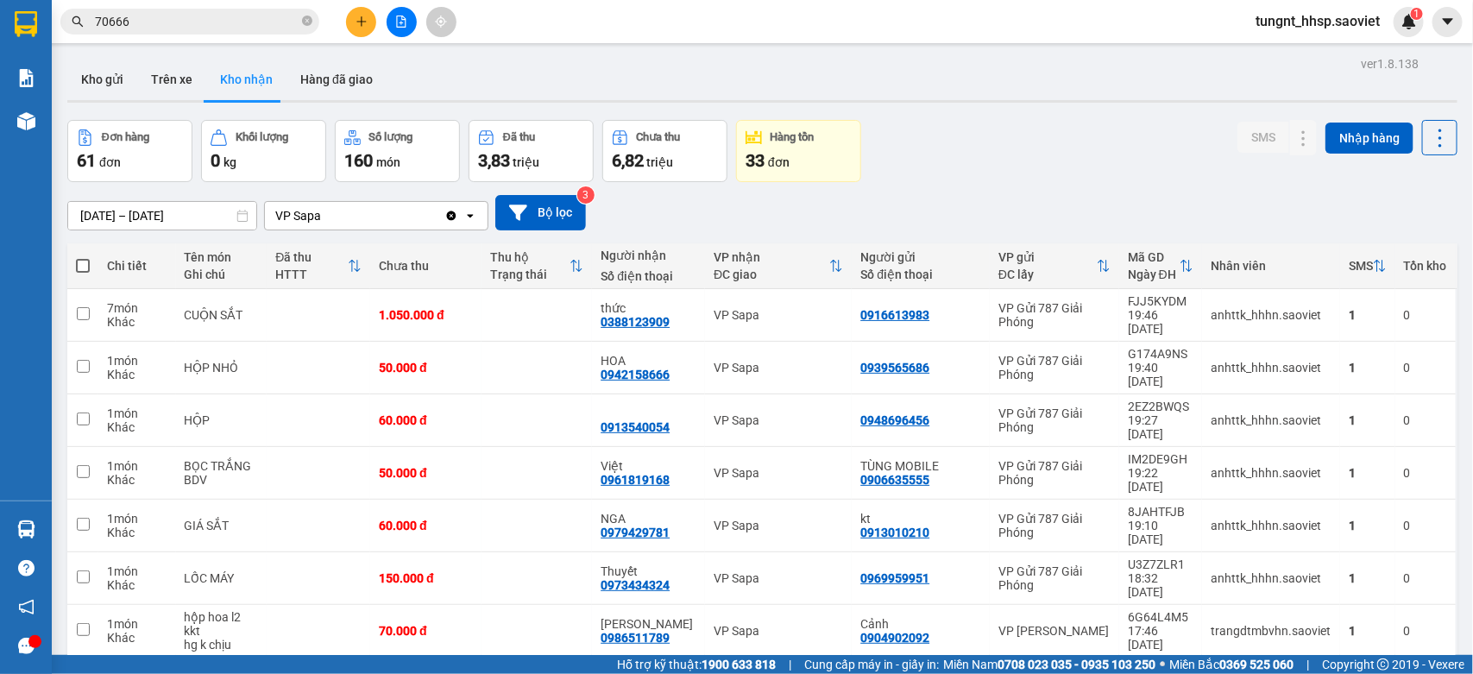
checkbox input "false"
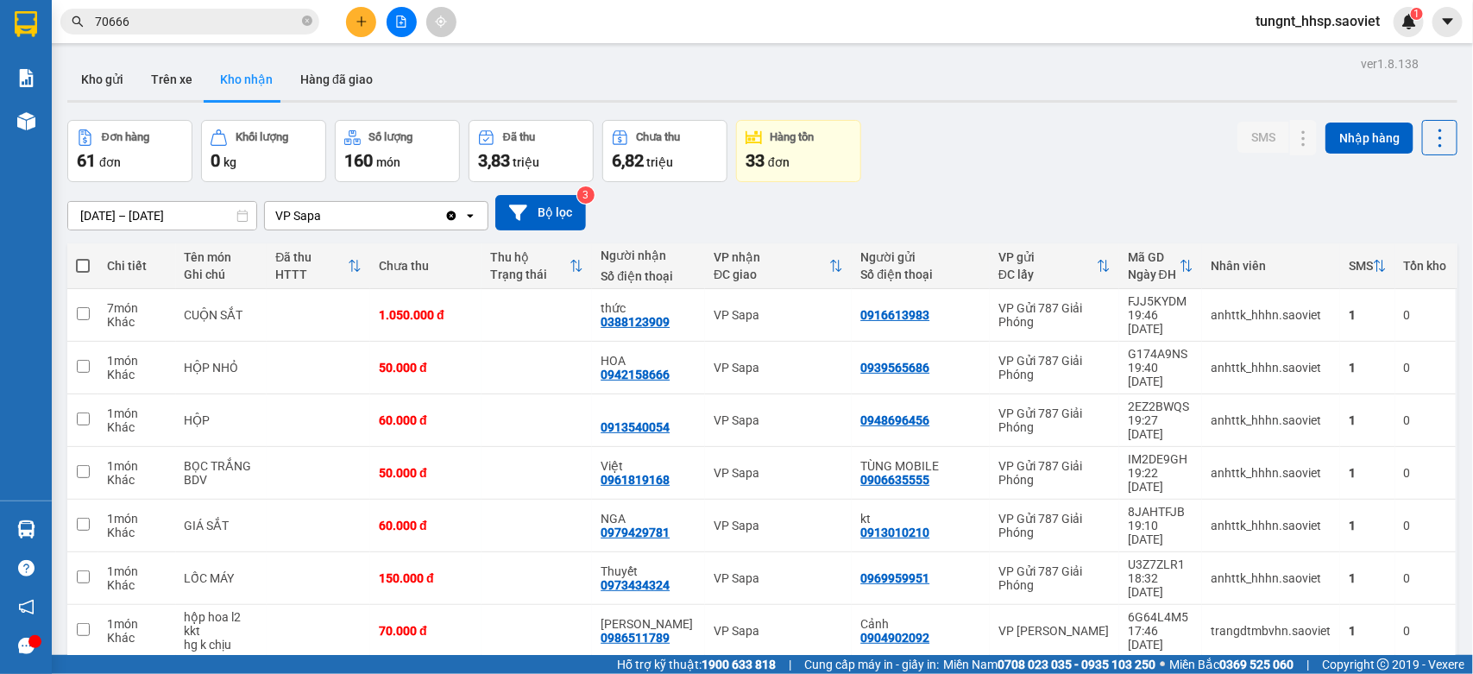
checkbox input "false"
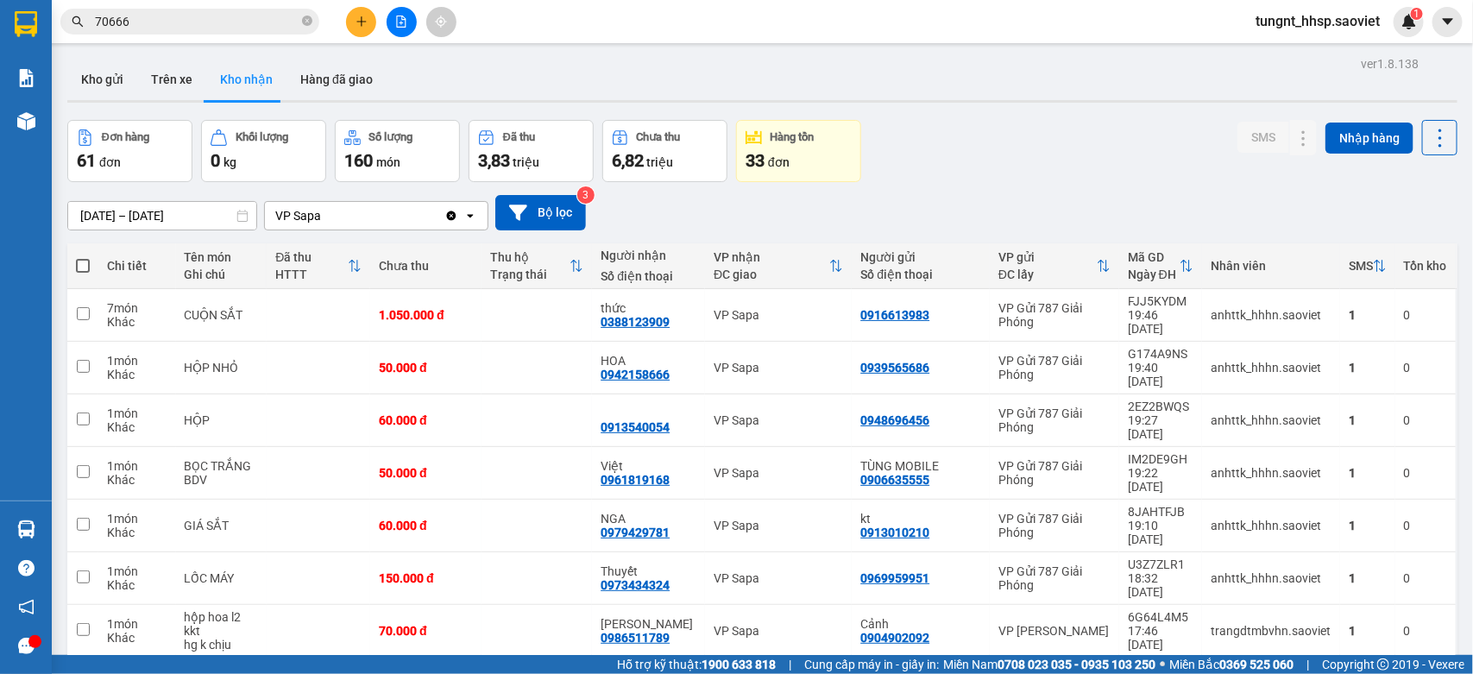
checkbox input "false"
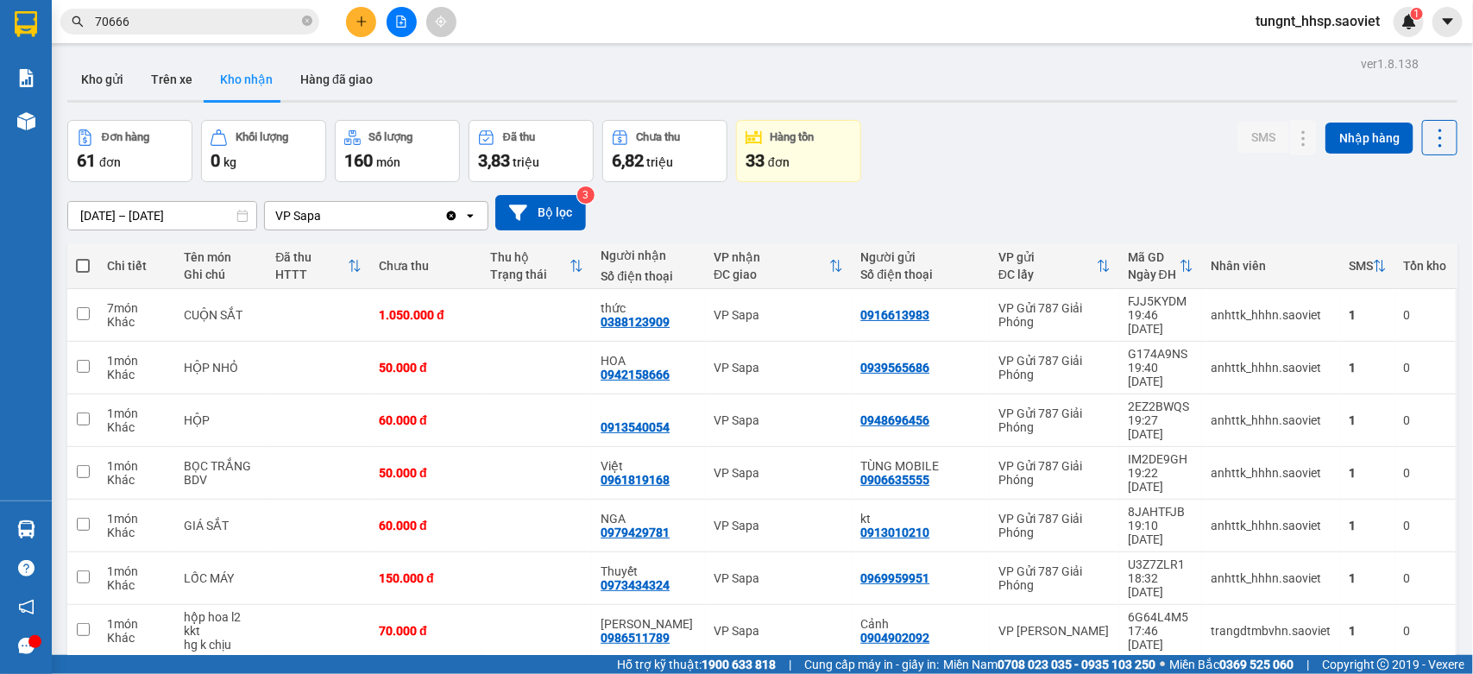
checkbox input "false"
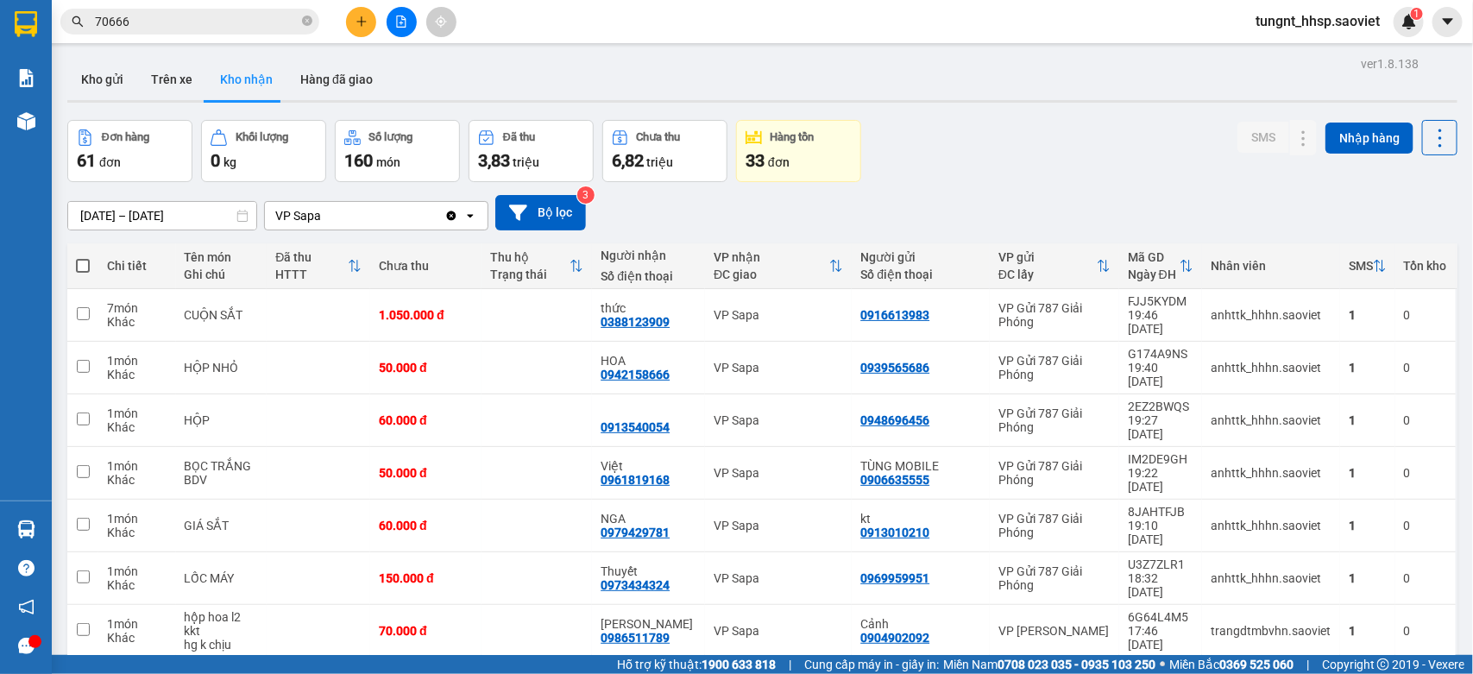
checkbox input "false"
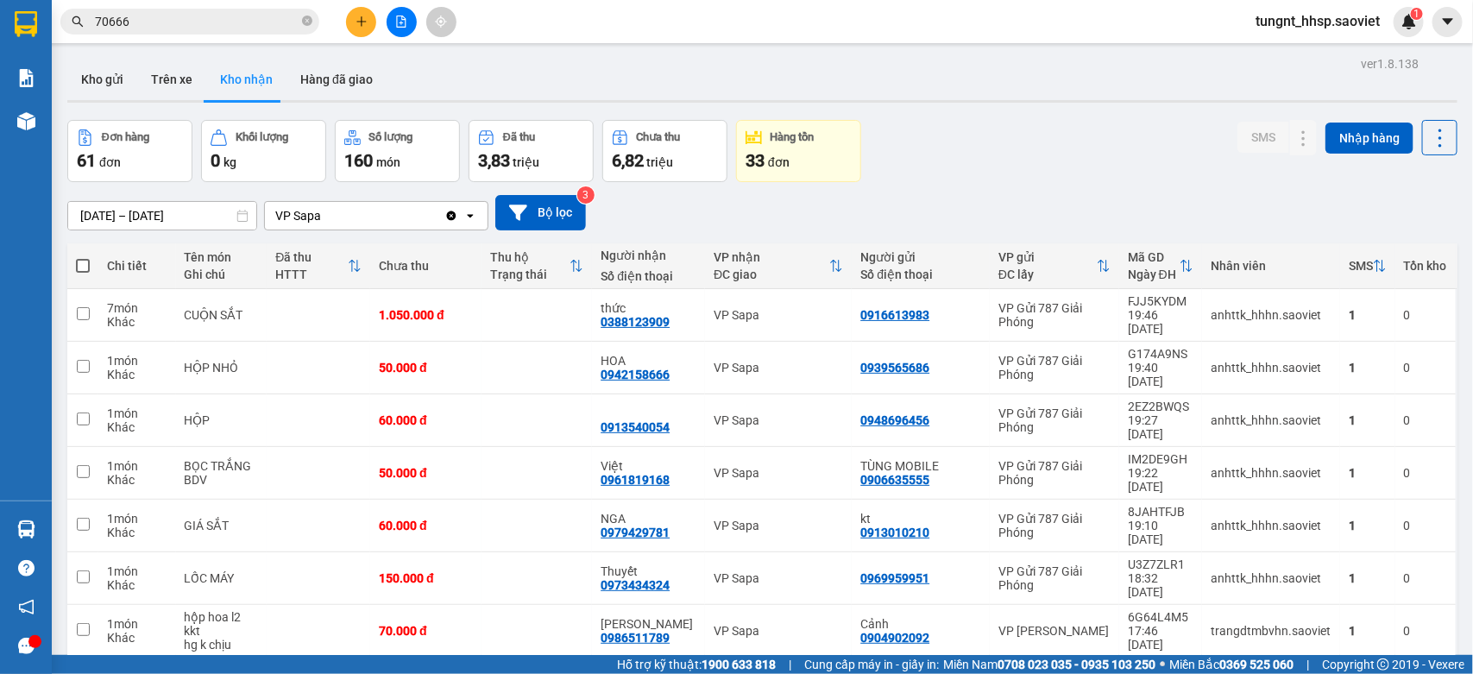
checkbox input "false"
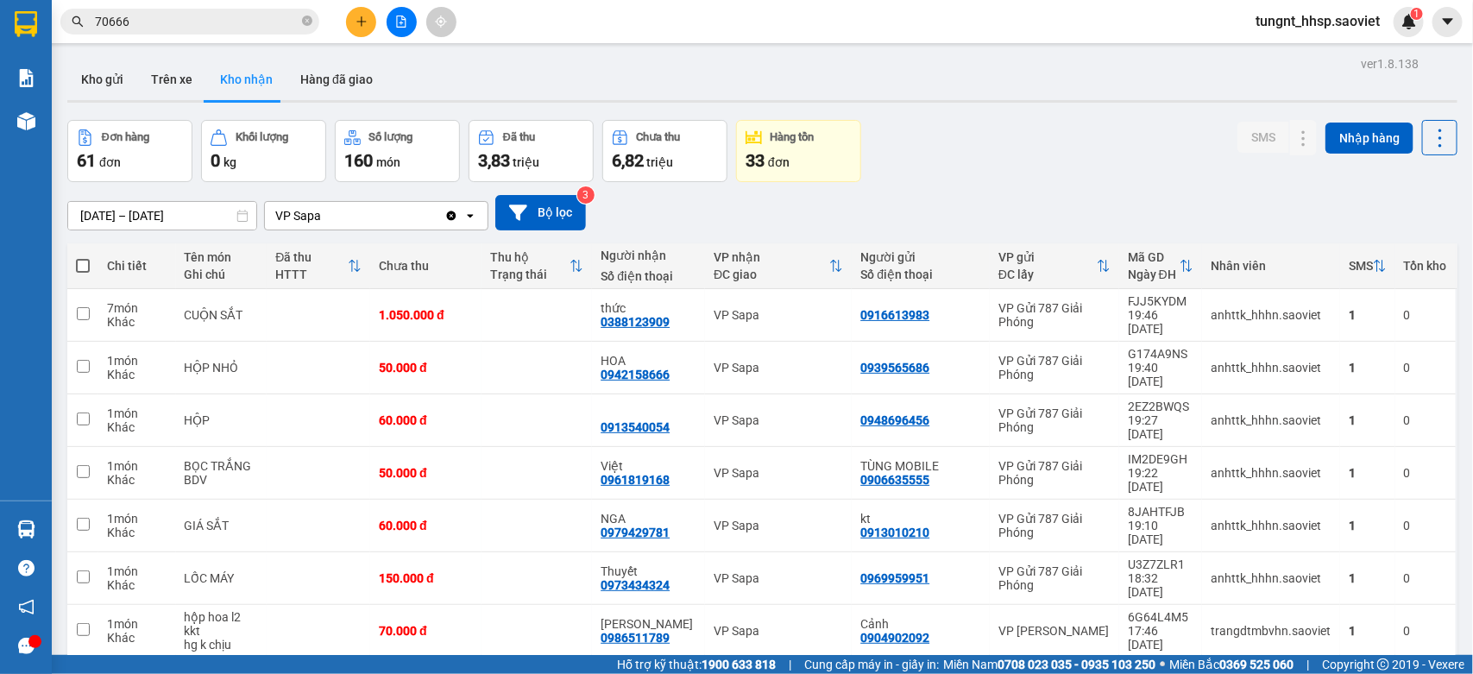
checkbox input "false"
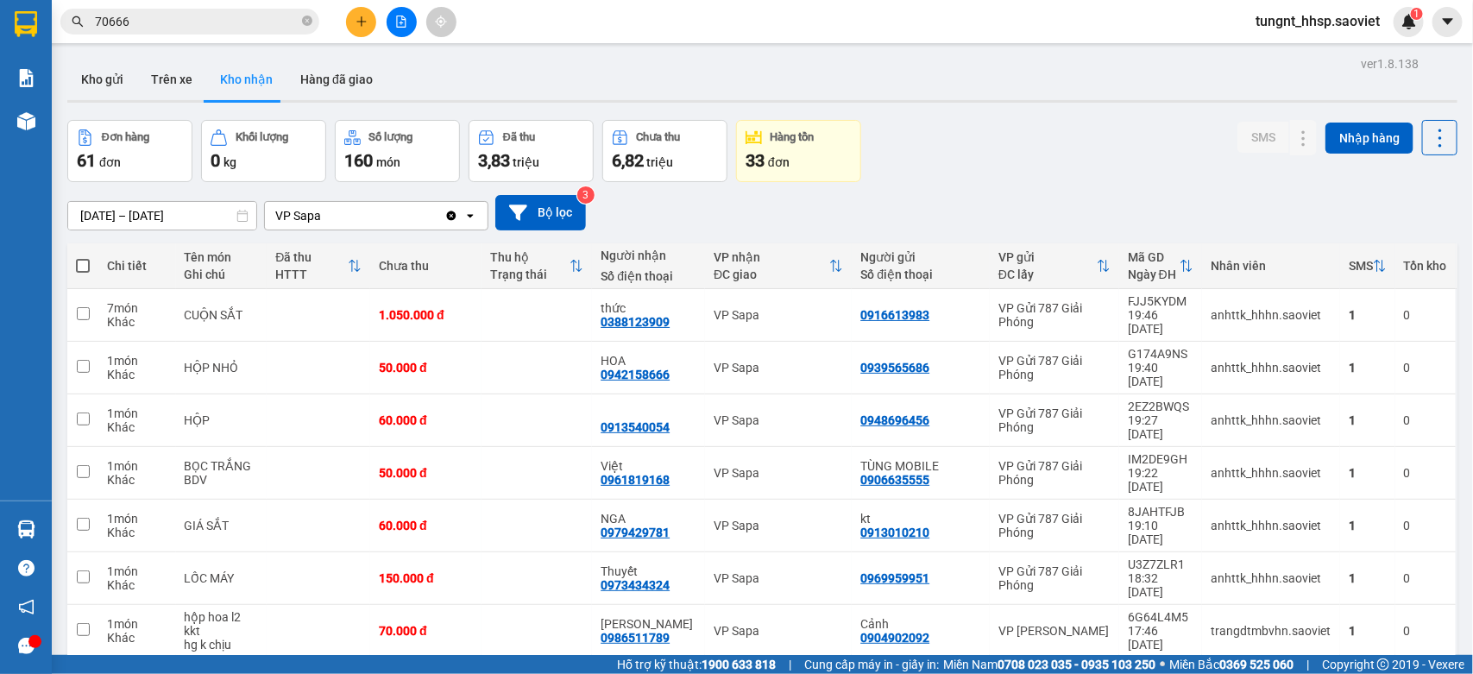
checkbox input "false"
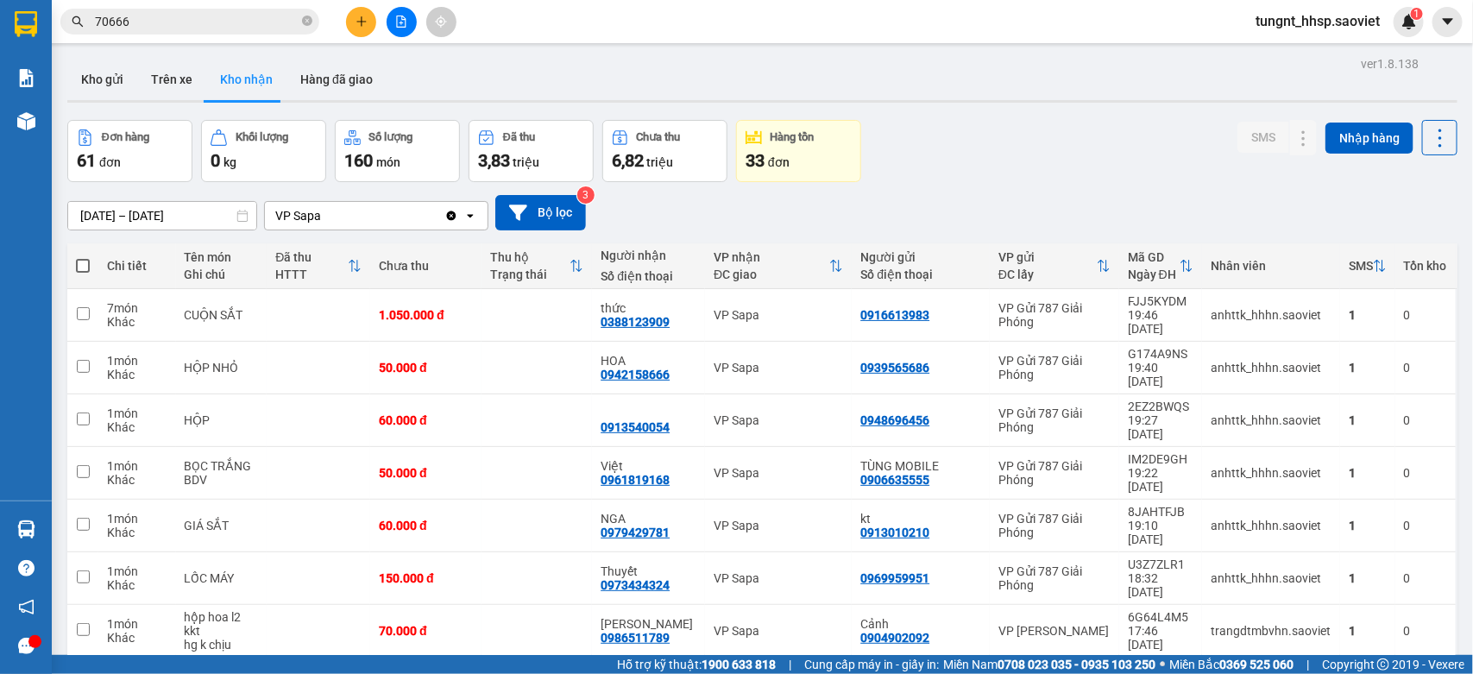
checkbox input "false"
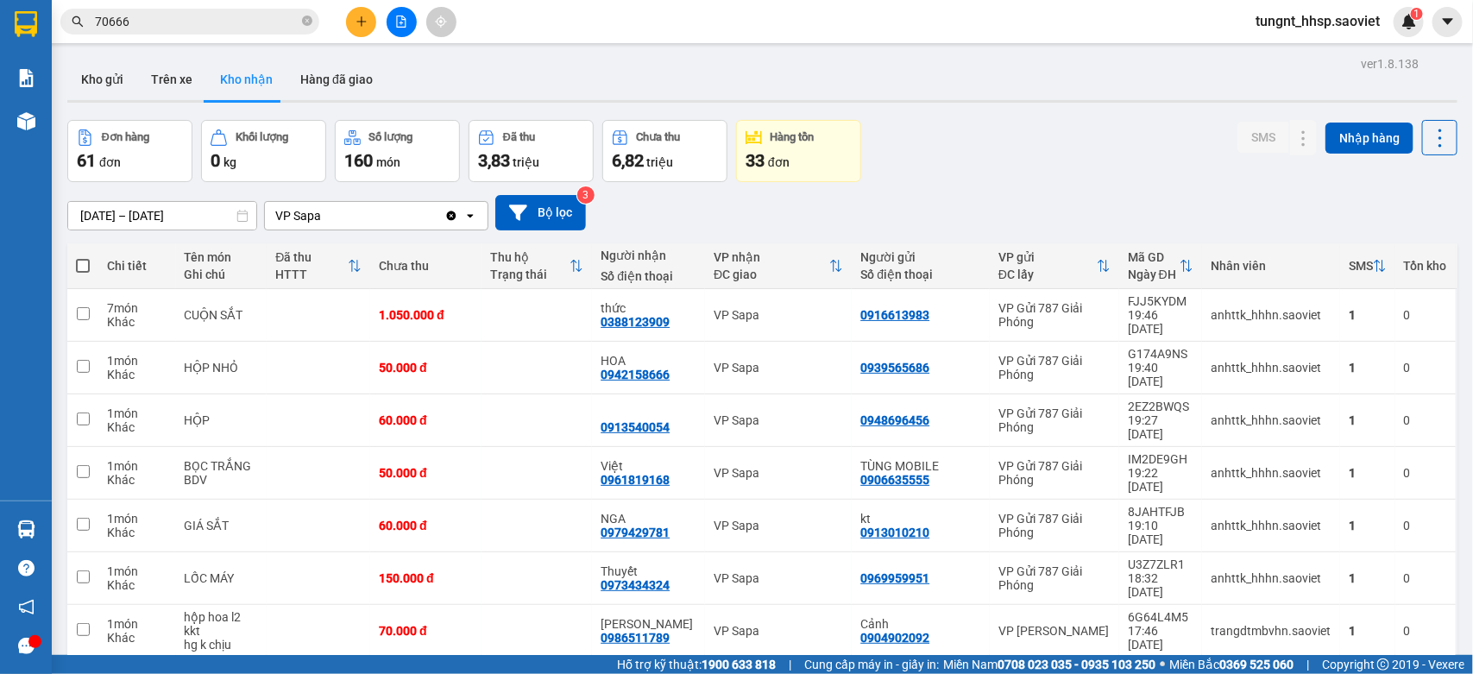
checkbox input "false"
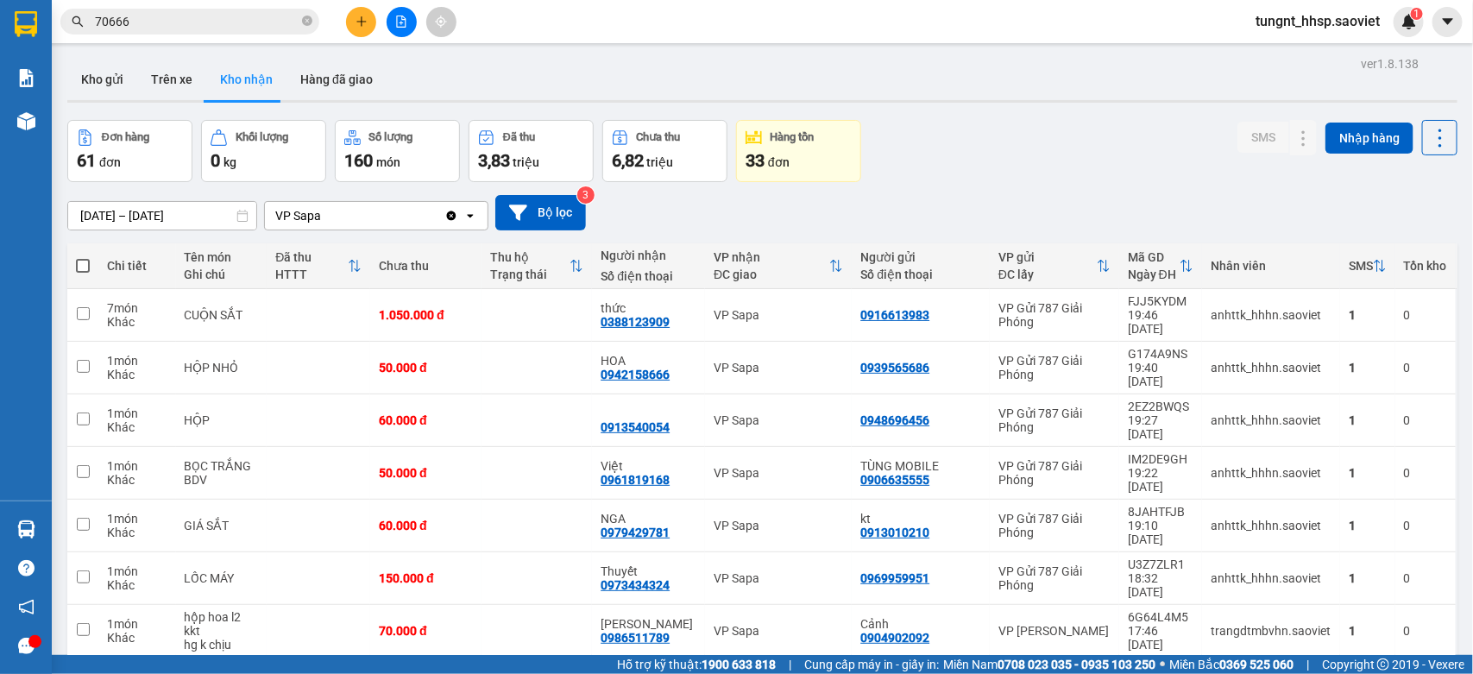
checkbox input "false"
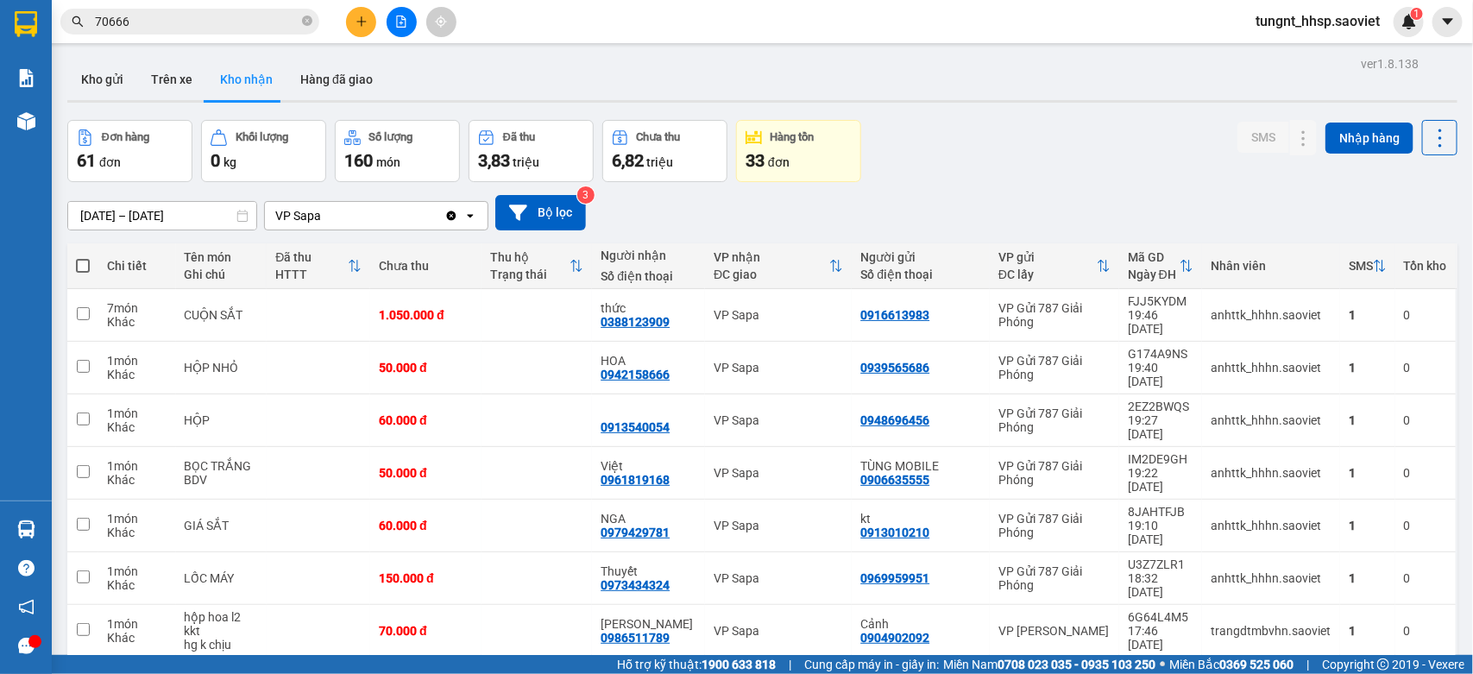
checkbox input "false"
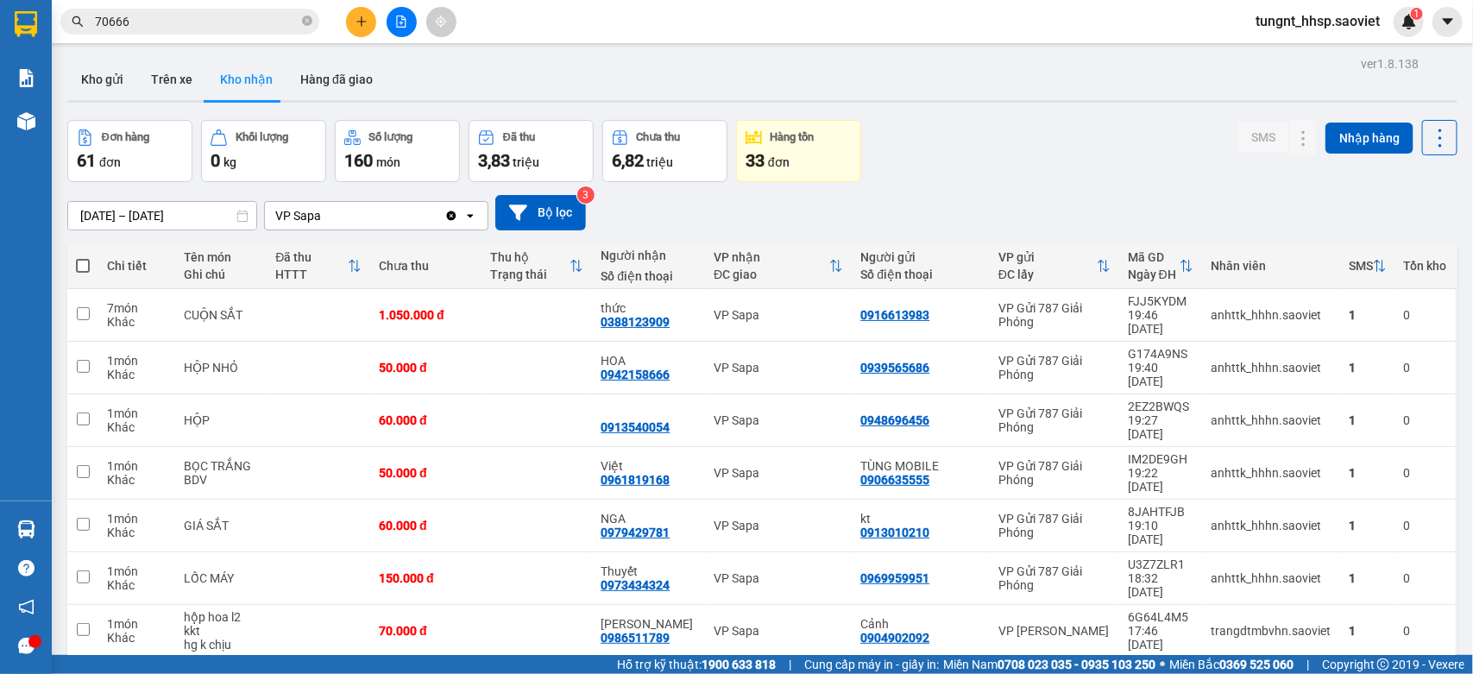
checkbox input "false"
